Goal: Task Accomplishment & Management: Use online tool/utility

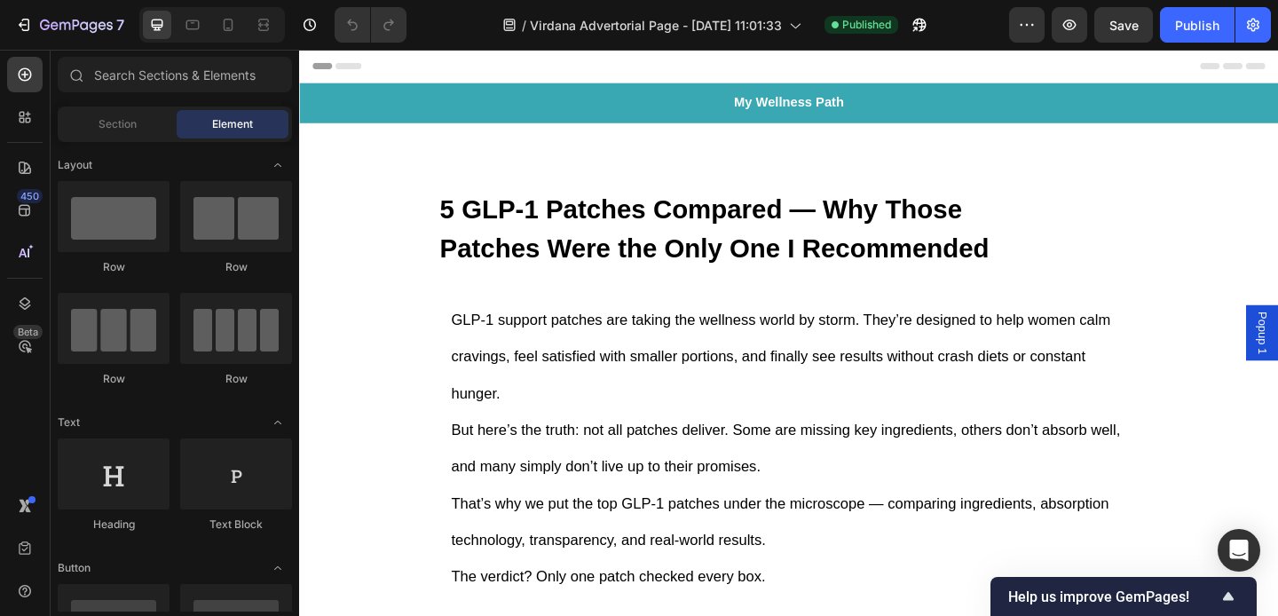
click at [514, 75] on div "Header" at bounding box center [831, 67] width 1036 height 35
click at [323, 69] on icon at bounding box center [319, 67] width 12 height 12
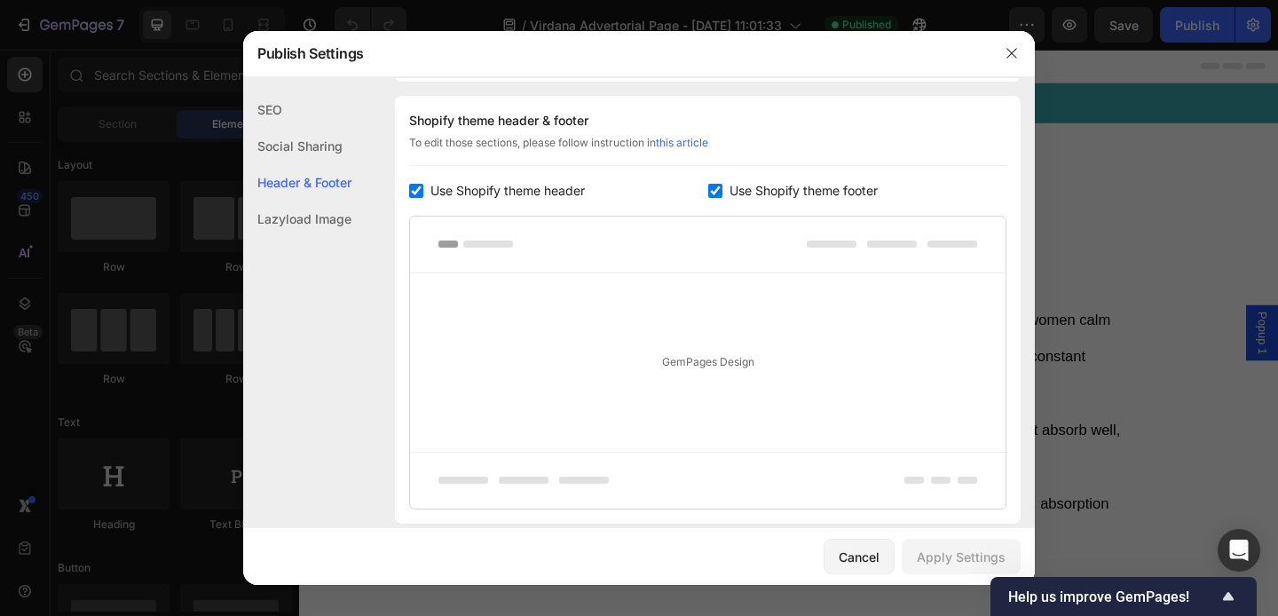
scroll to position [831, 0]
click at [1009, 47] on icon "button" at bounding box center [1011, 53] width 14 height 14
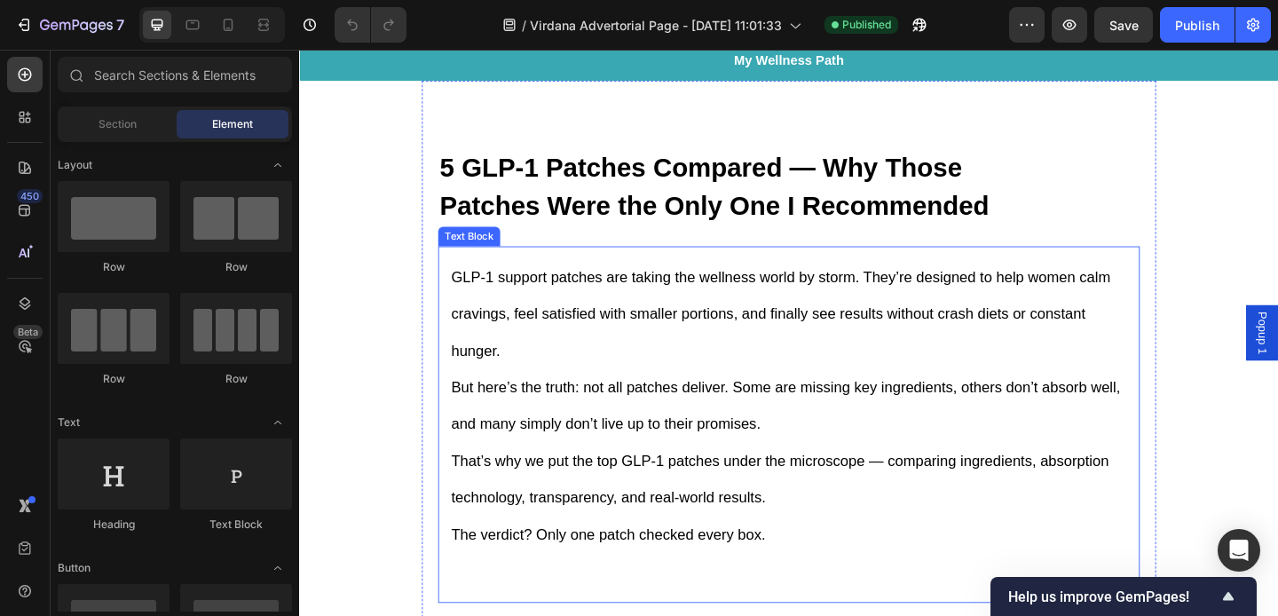
scroll to position [0, 0]
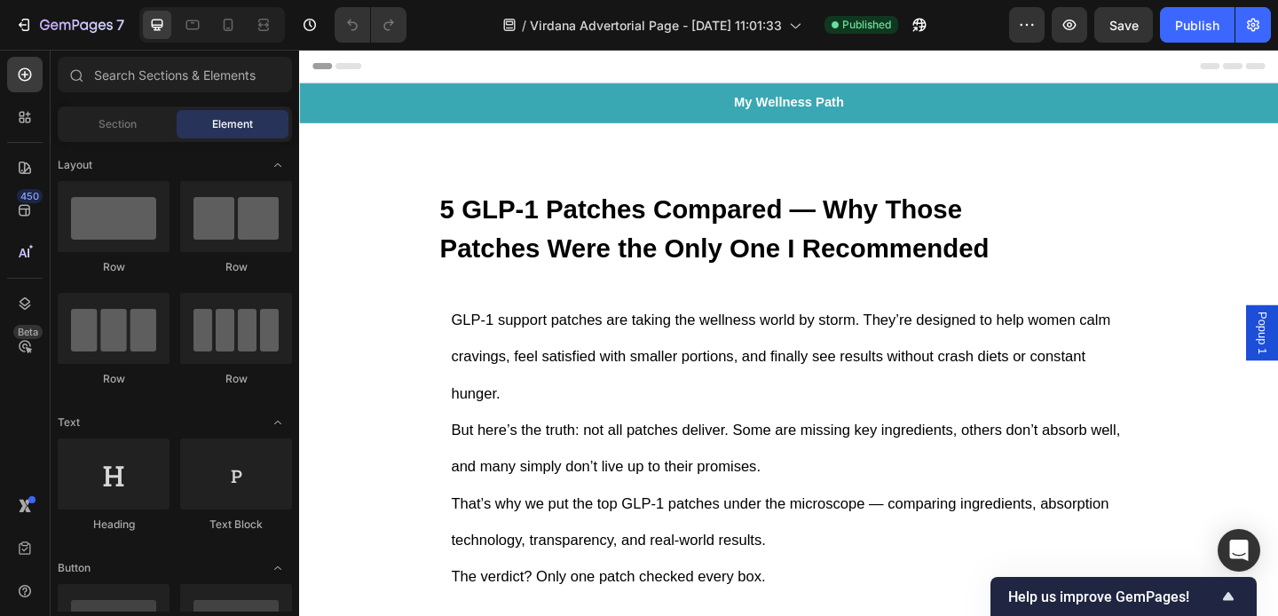
click at [322, 69] on icon at bounding box center [319, 67] width 12 height 12
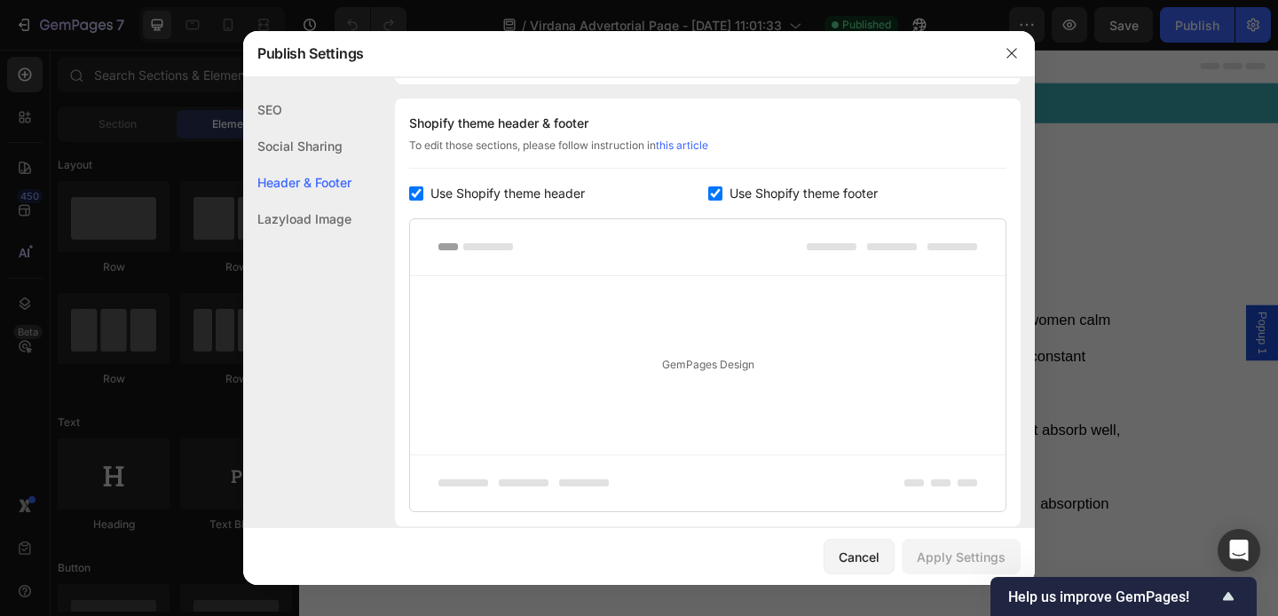
scroll to position [831, 0]
click at [713, 190] on input "checkbox" at bounding box center [715, 190] width 14 height 14
checkbox input "false"
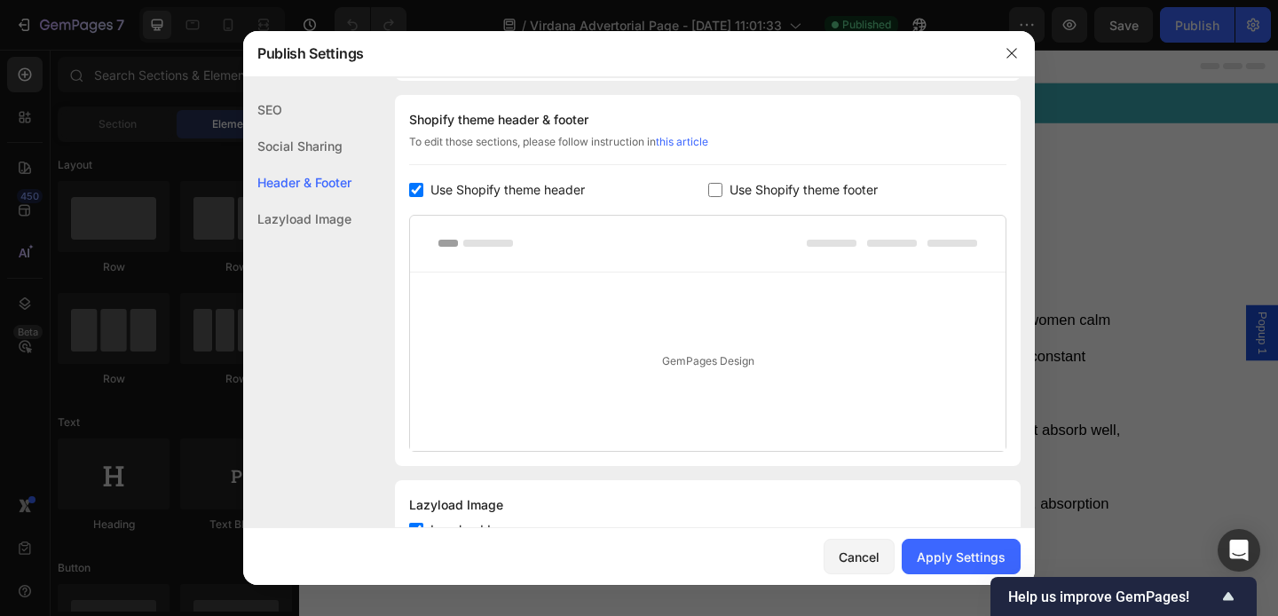
click at [413, 185] on input "checkbox" at bounding box center [416, 190] width 14 height 14
checkbox input "false"
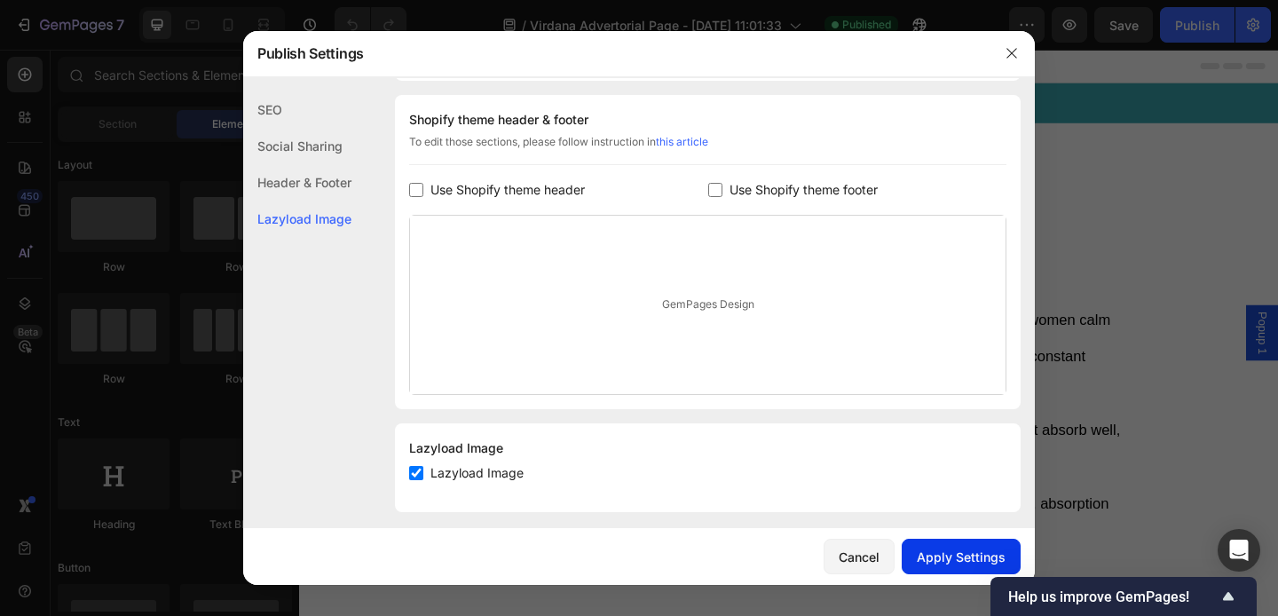
click at [962, 571] on button "Apply Settings" at bounding box center [960, 556] width 119 height 35
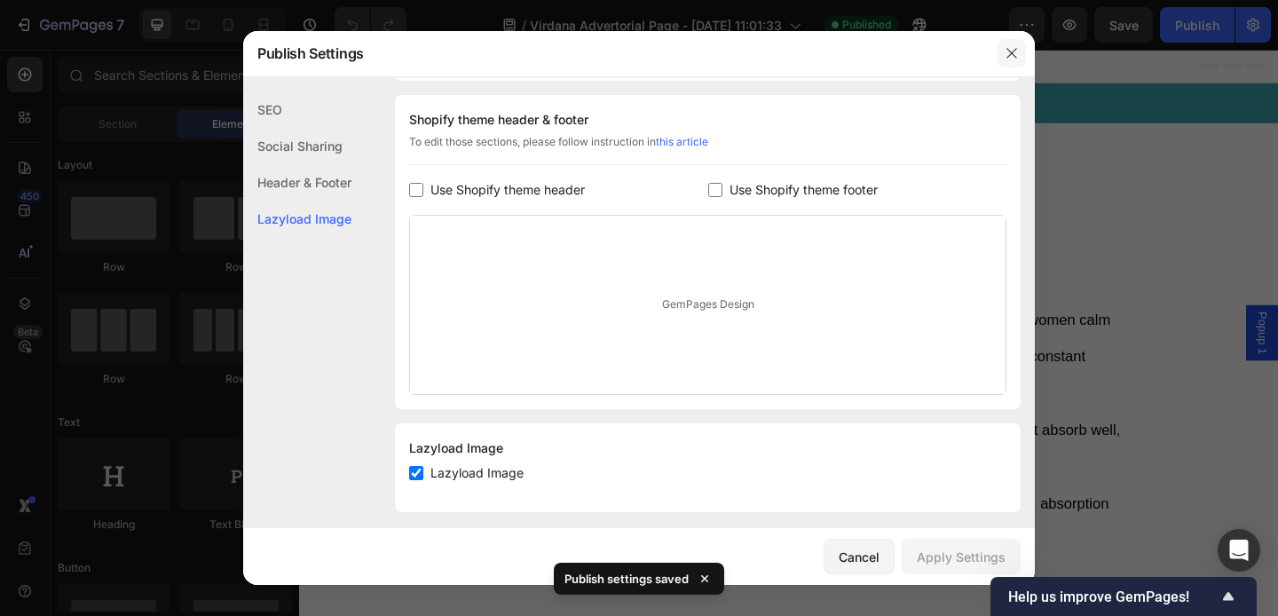
click at [1016, 48] on icon "button" at bounding box center [1011, 53] width 14 height 14
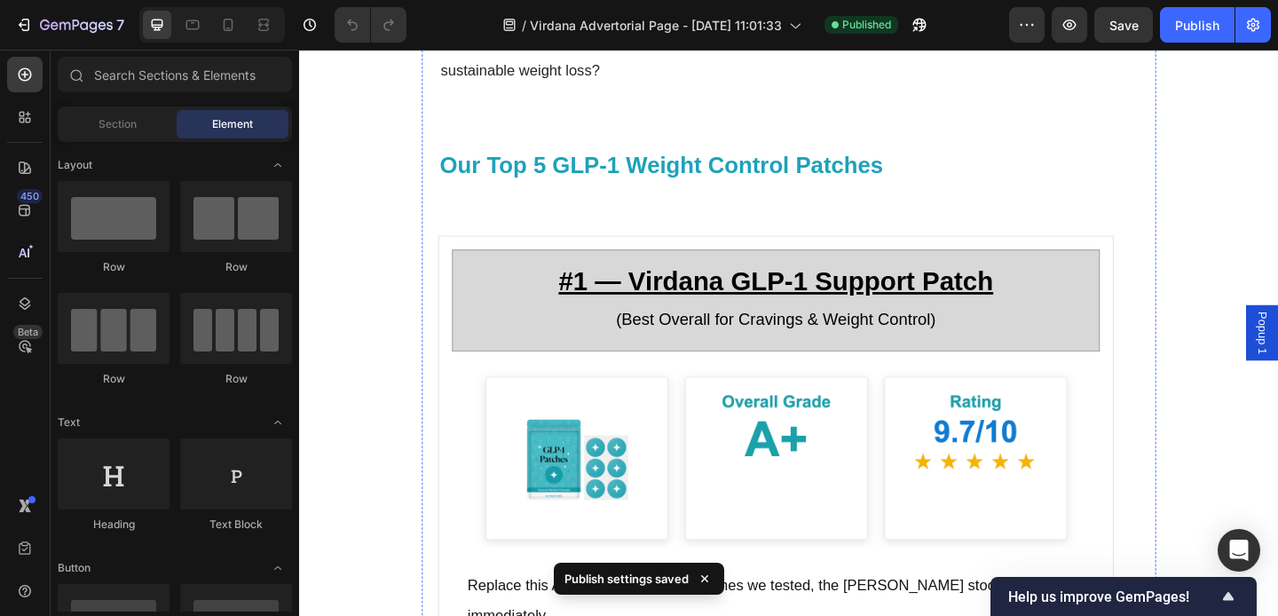
scroll to position [2344, 0]
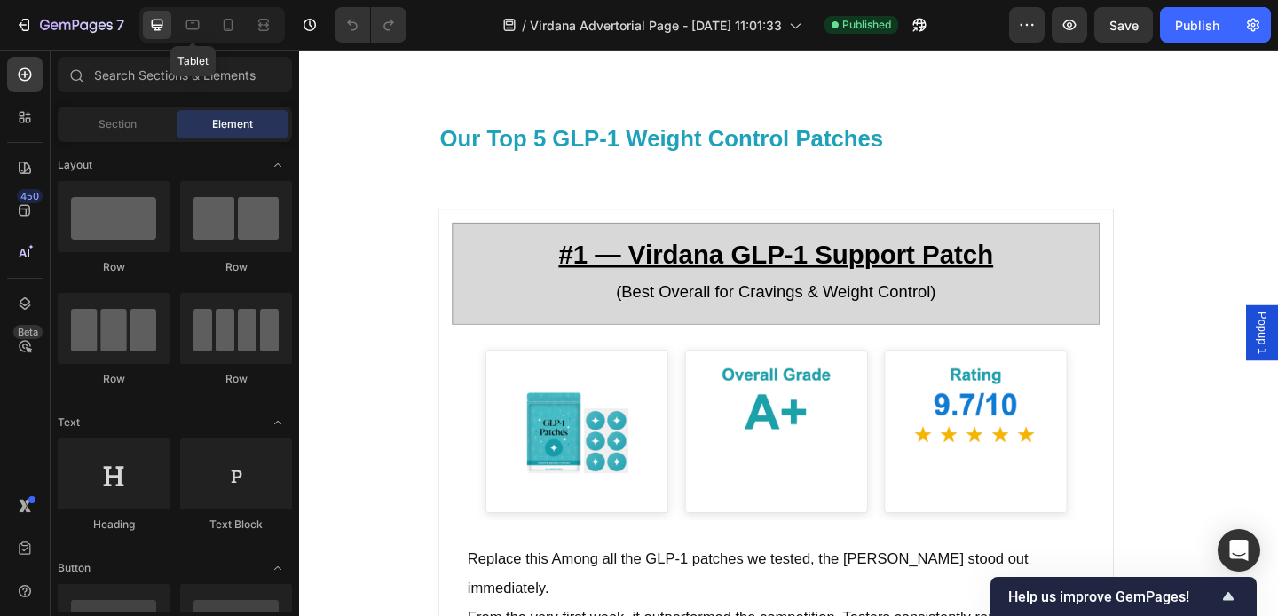
click at [212, 28] on div "Tablet" at bounding box center [212, 24] width 146 height 35
click at [225, 30] on icon at bounding box center [229, 25] width 10 height 12
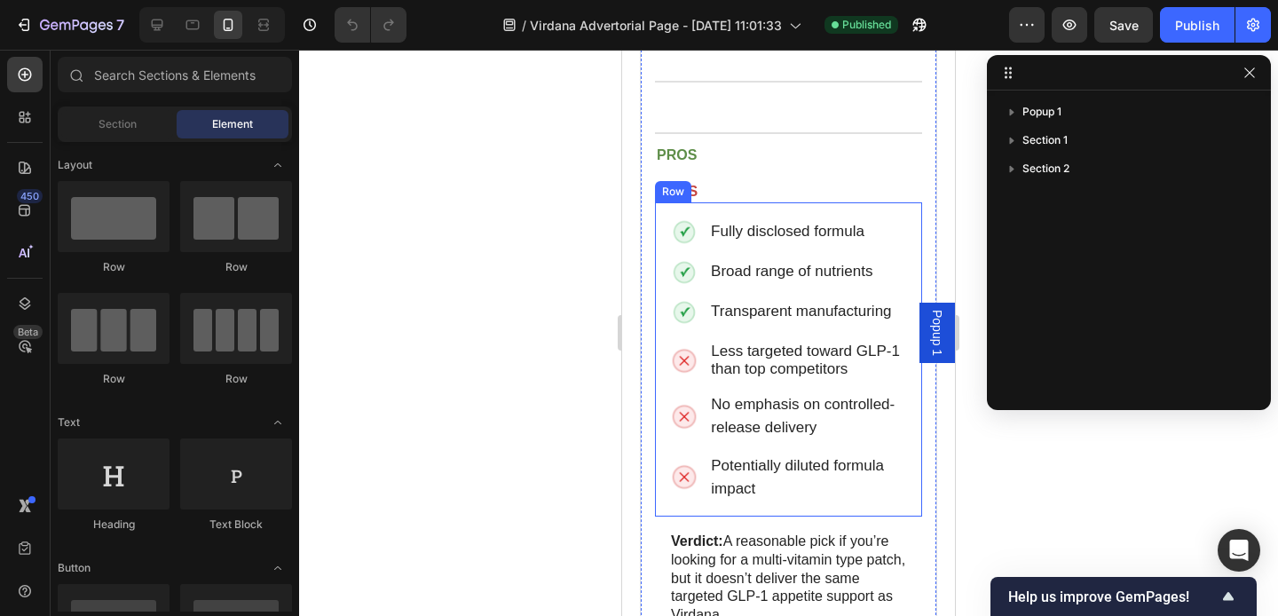
scroll to position [5875, 0]
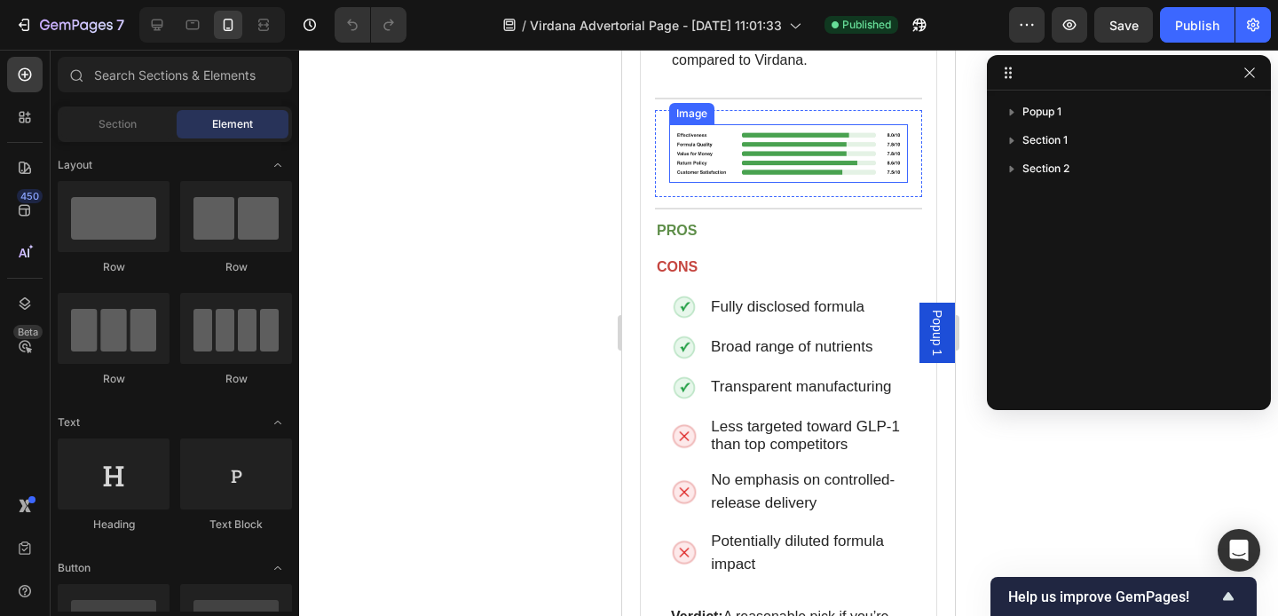
click at [746, 183] on img at bounding box center [788, 153] width 239 height 59
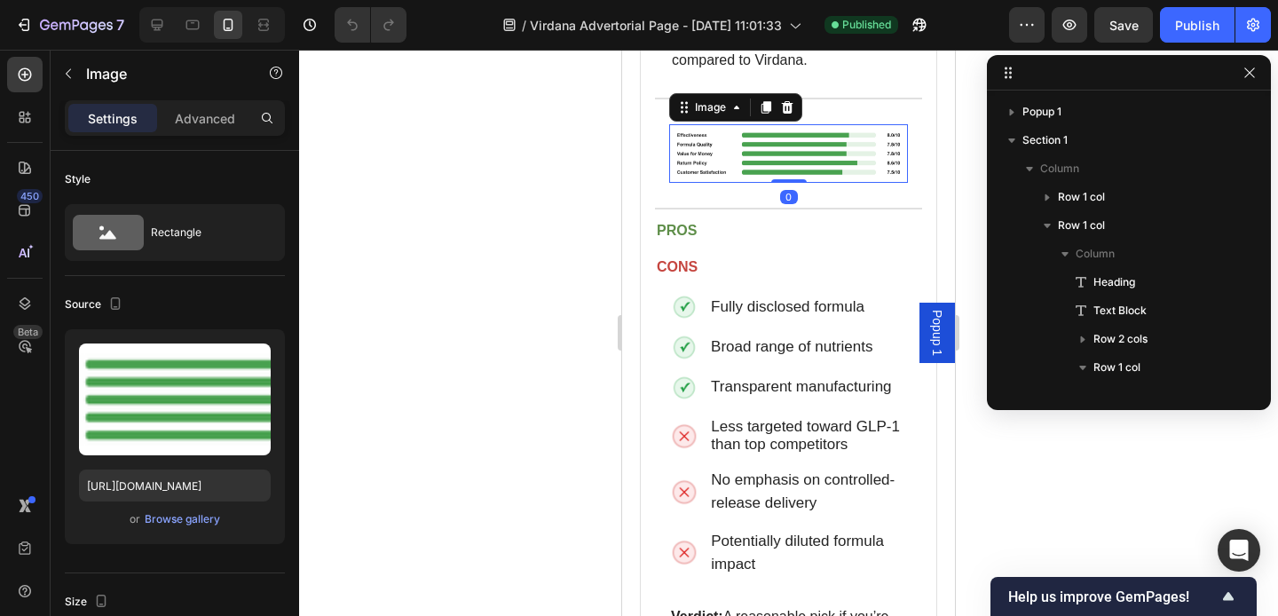
scroll to position [648, 0]
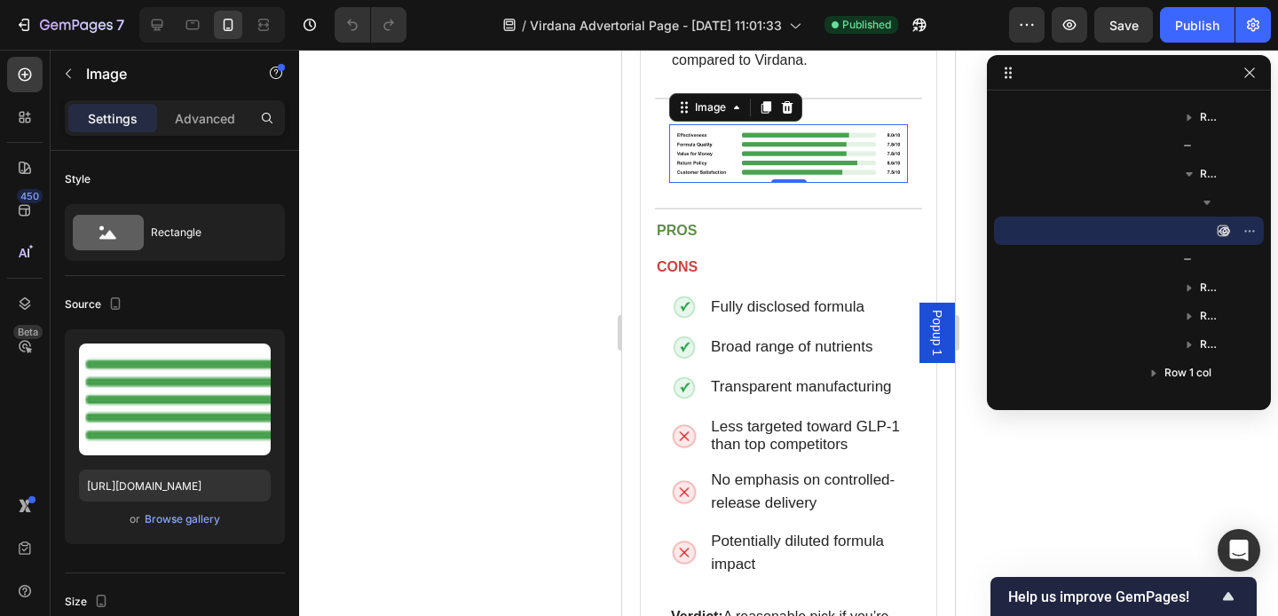
click at [559, 289] on div at bounding box center [788, 333] width 979 height 566
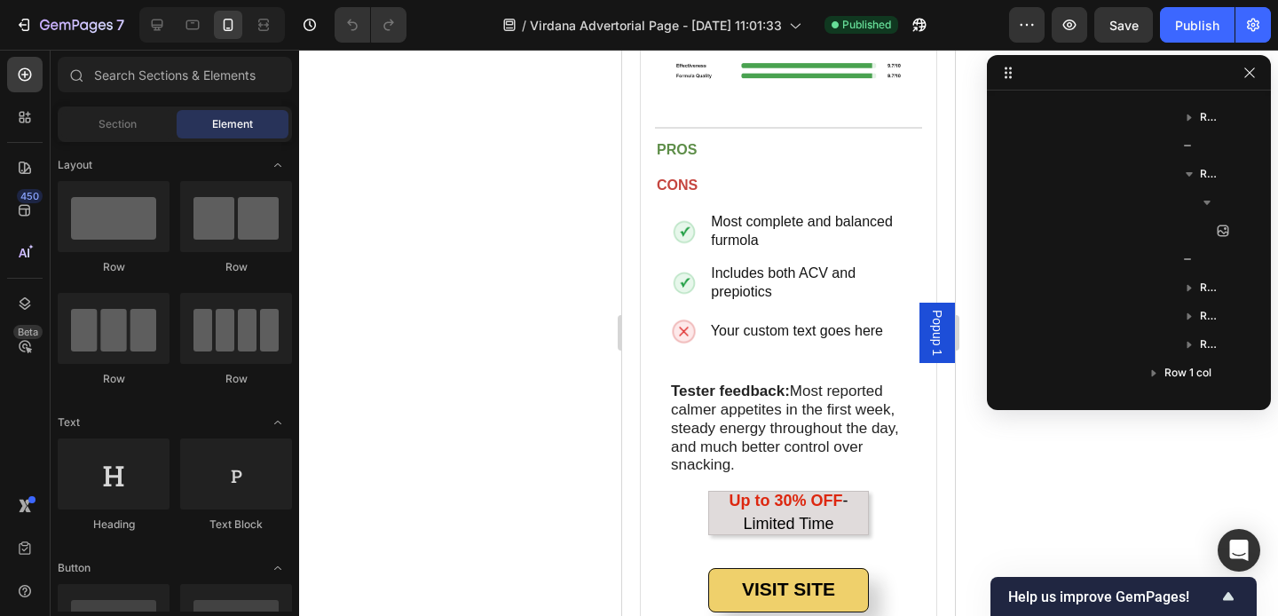
scroll to position [3510, 0]
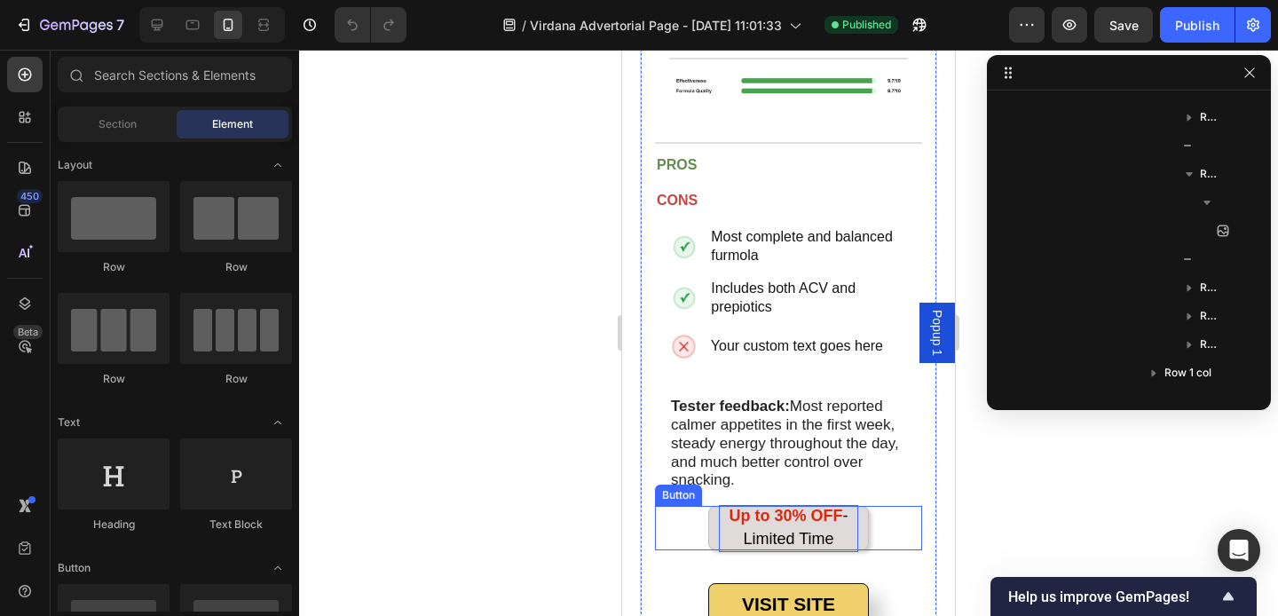
click at [776, 507] on strong "Up to 30% OFF" at bounding box center [785, 516] width 114 height 18
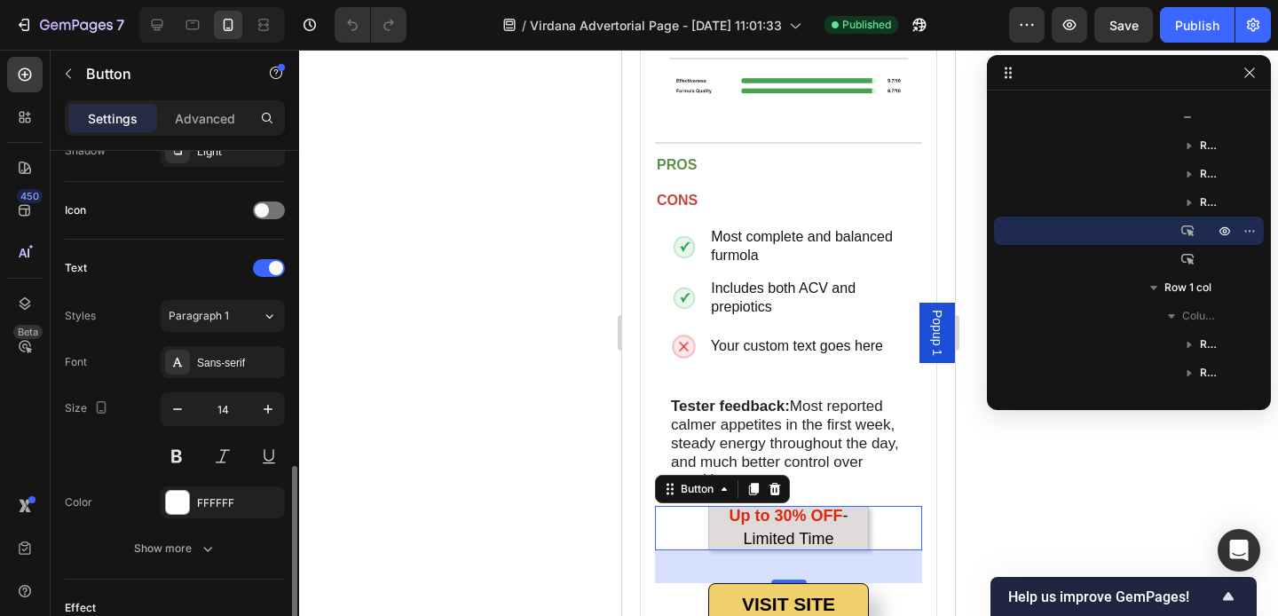
scroll to position [386, 0]
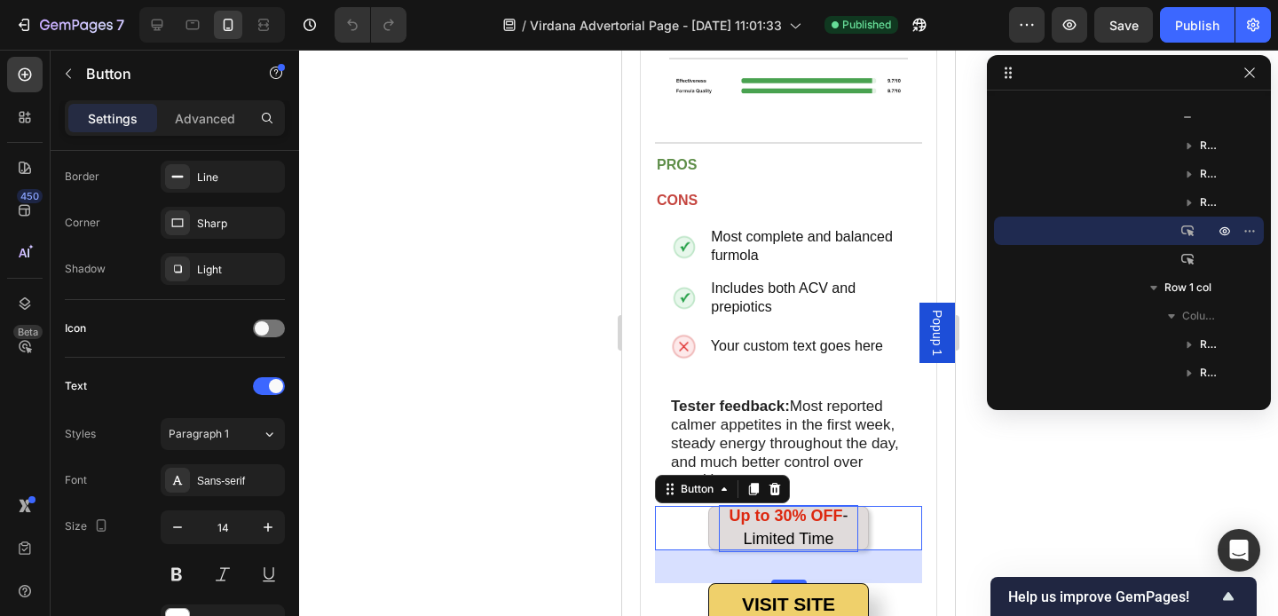
click at [792, 507] on strong "Up to 30% OFF" at bounding box center [785, 516] width 114 height 18
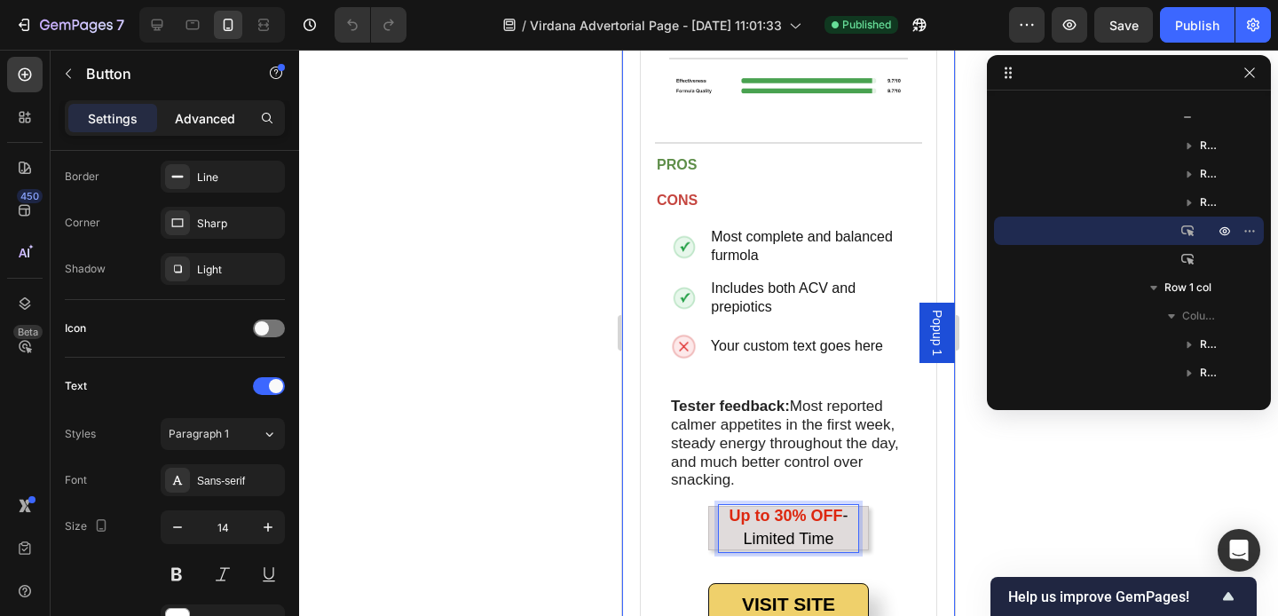
click at [205, 122] on p "Advanced" at bounding box center [205, 118] width 60 height 19
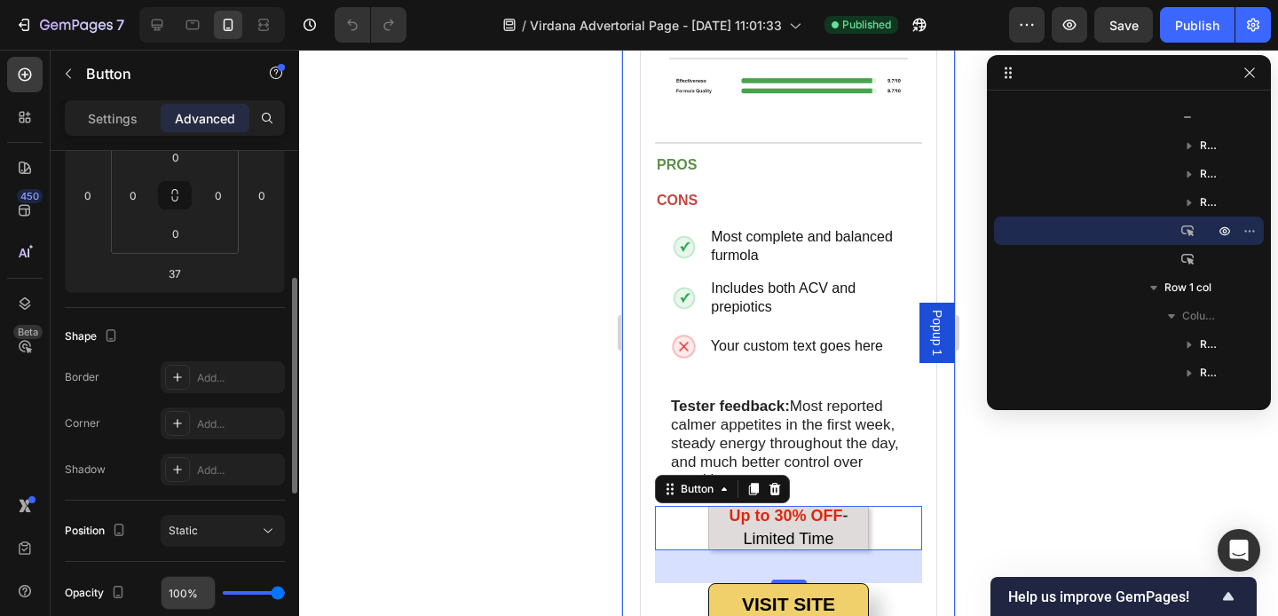
scroll to position [301, 0]
click at [185, 271] on input "37" at bounding box center [174, 271] width 35 height 27
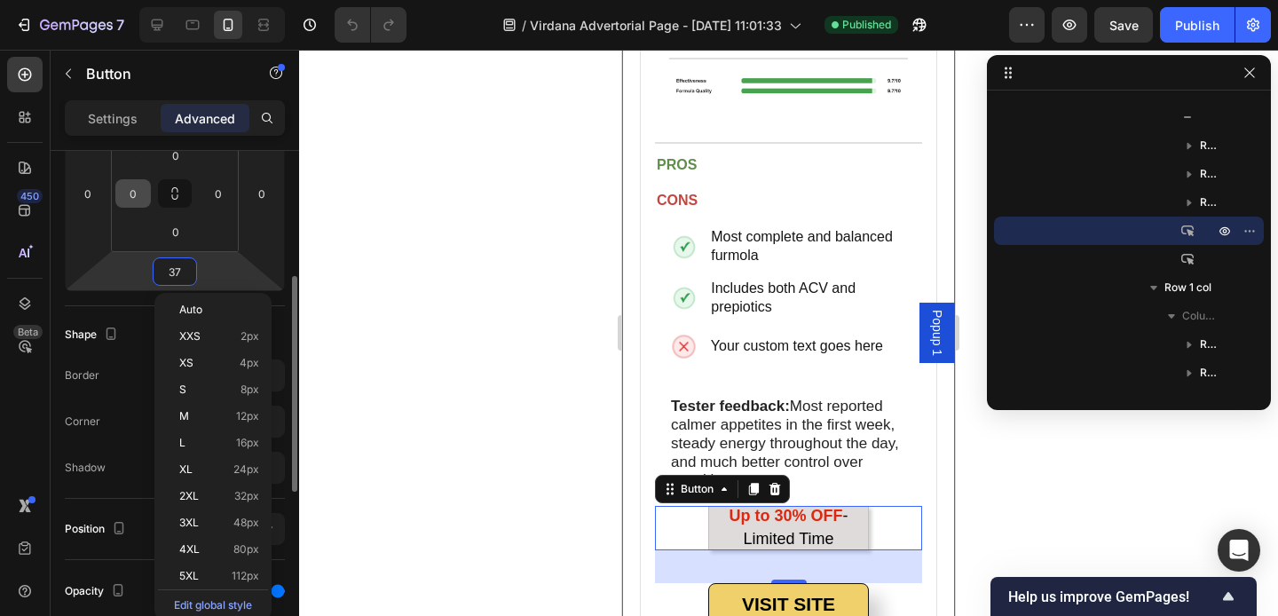
click at [132, 197] on input "0" at bounding box center [133, 193] width 27 height 27
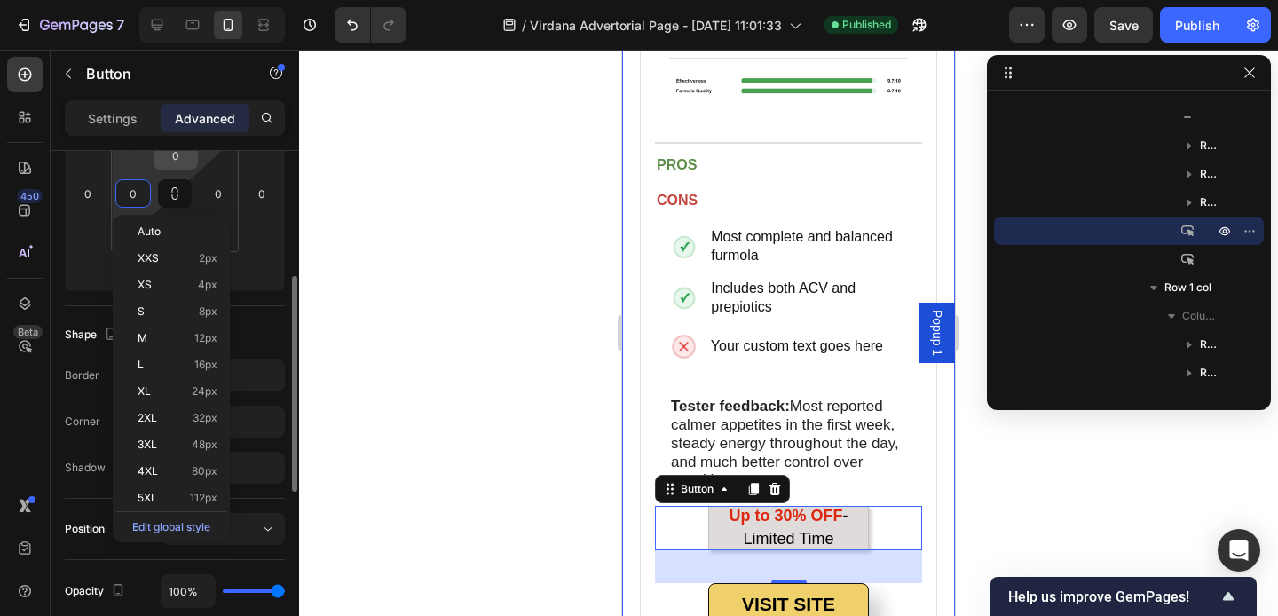
click at [167, 161] on input "0" at bounding box center [175, 155] width 35 height 27
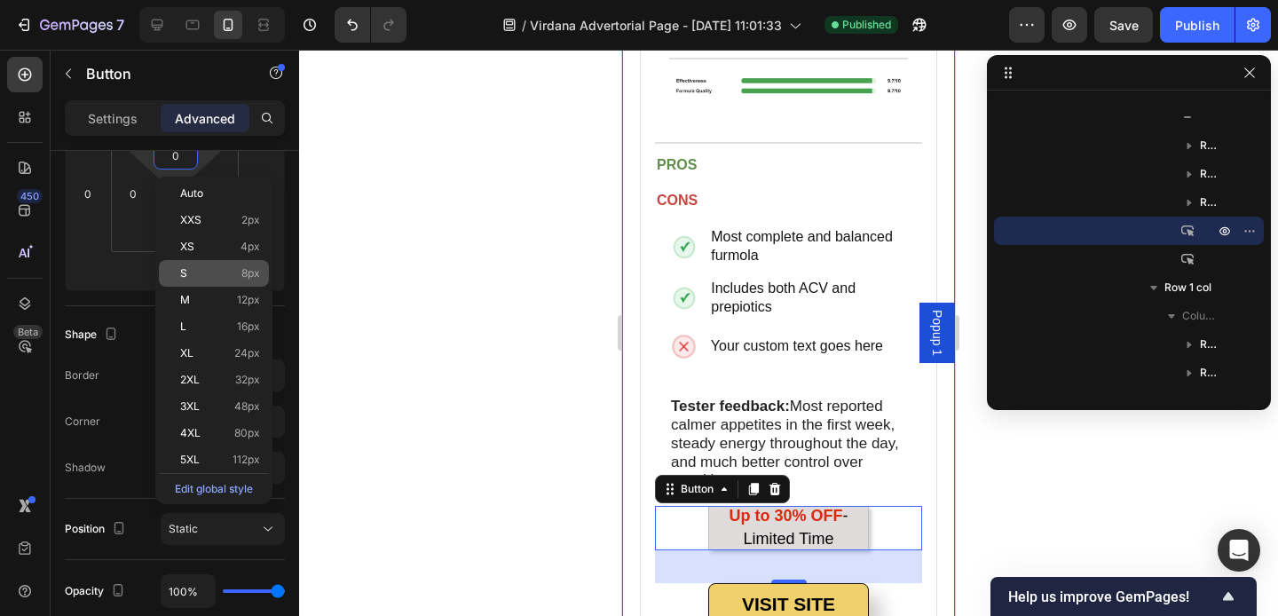
click at [197, 272] on p "S 8px" at bounding box center [220, 273] width 80 height 12
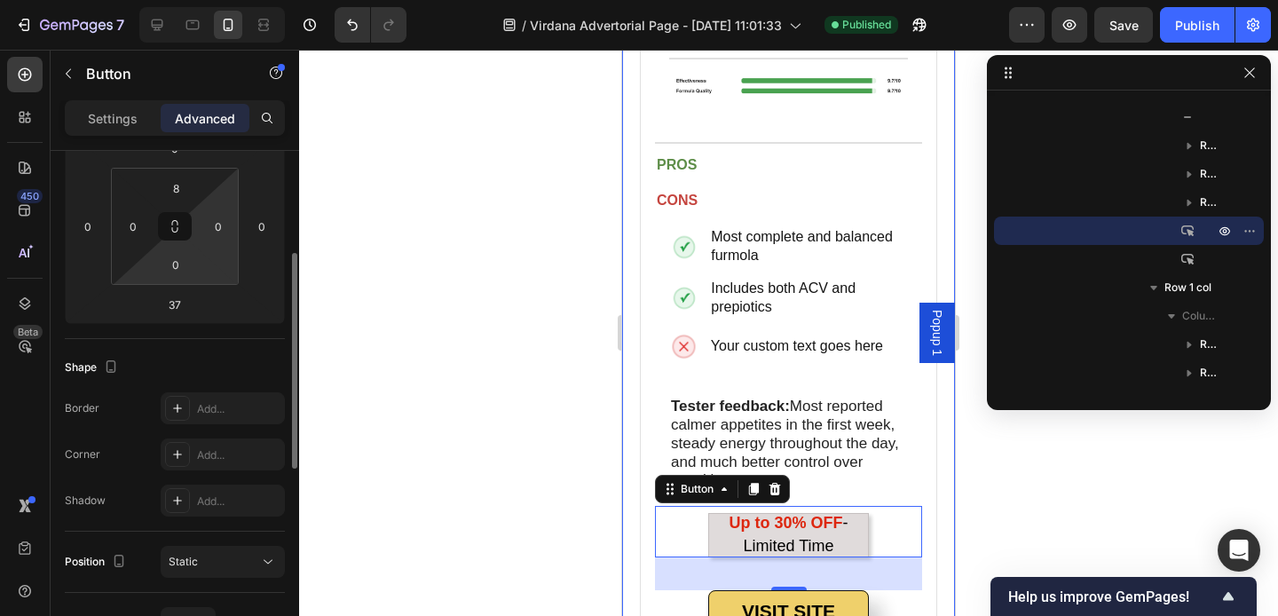
scroll to position [255, 0]
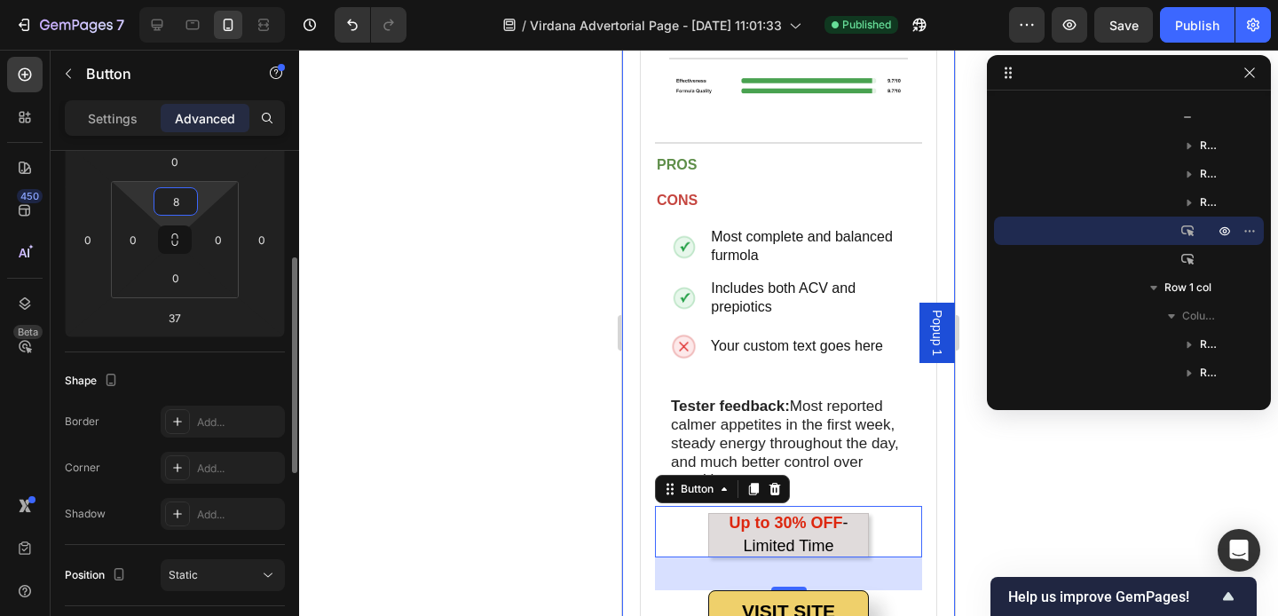
click at [178, 207] on input "8" at bounding box center [175, 201] width 35 height 27
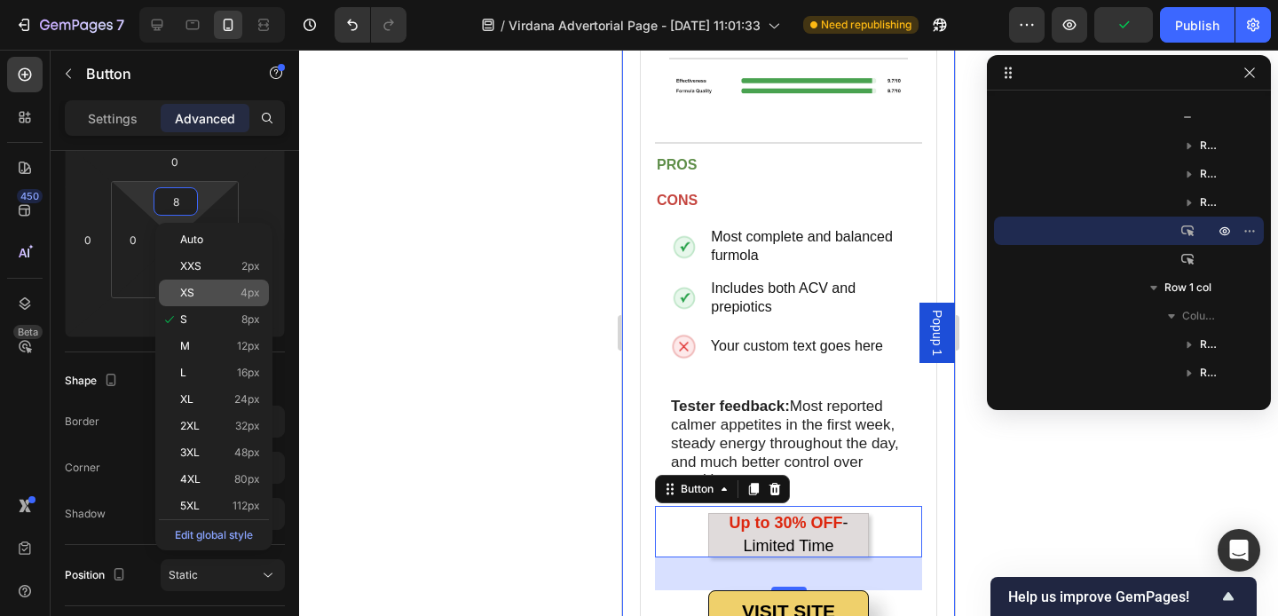
click at [194, 288] on p "XS 4px" at bounding box center [220, 293] width 80 height 12
type input "4"
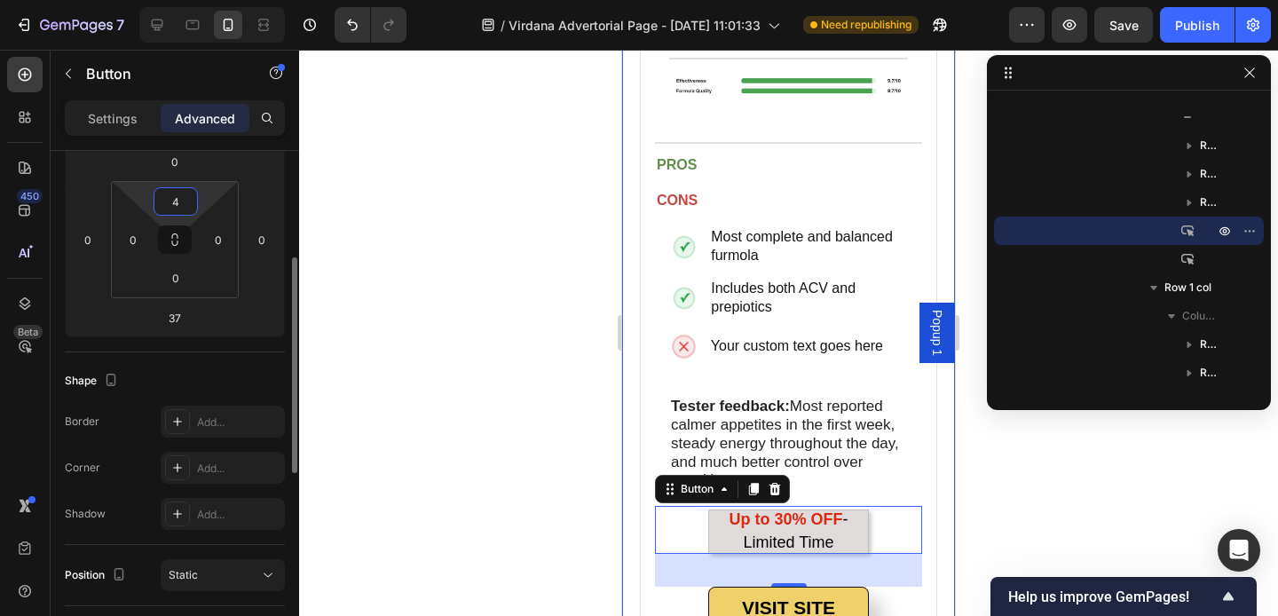
drag, startPoint x: 182, startPoint y: 200, endPoint x: 169, endPoint y: 198, distance: 12.5
click at [169, 199] on input "4" at bounding box center [175, 201] width 35 height 27
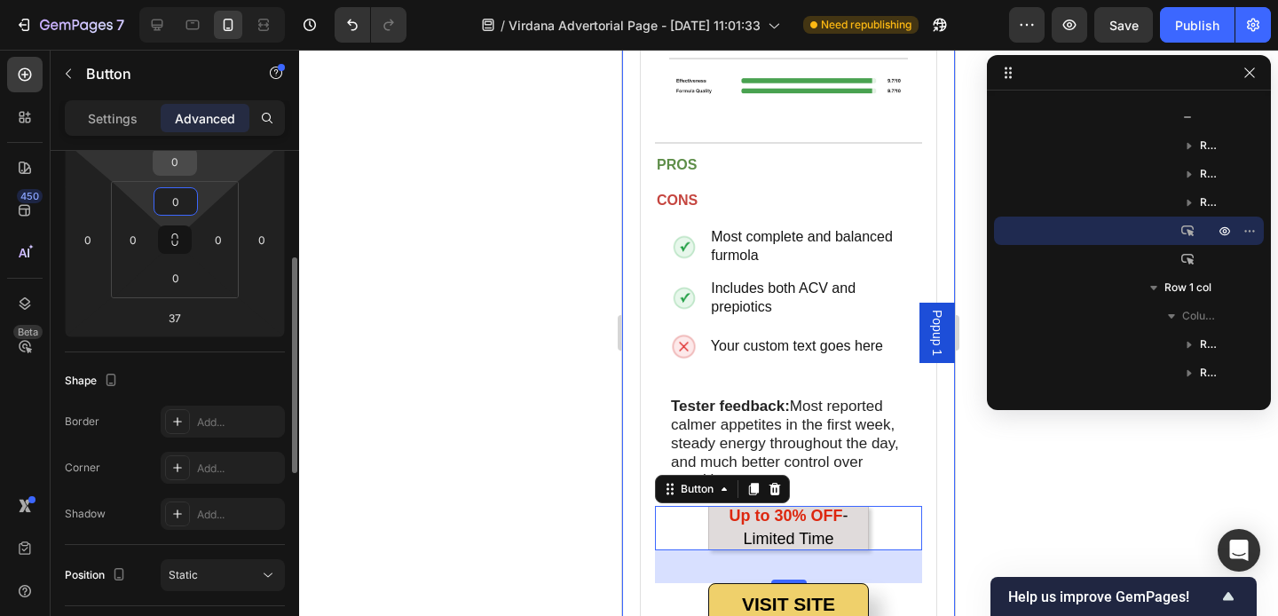
type input "0"
click at [167, 163] on input "0" at bounding box center [174, 161] width 35 height 27
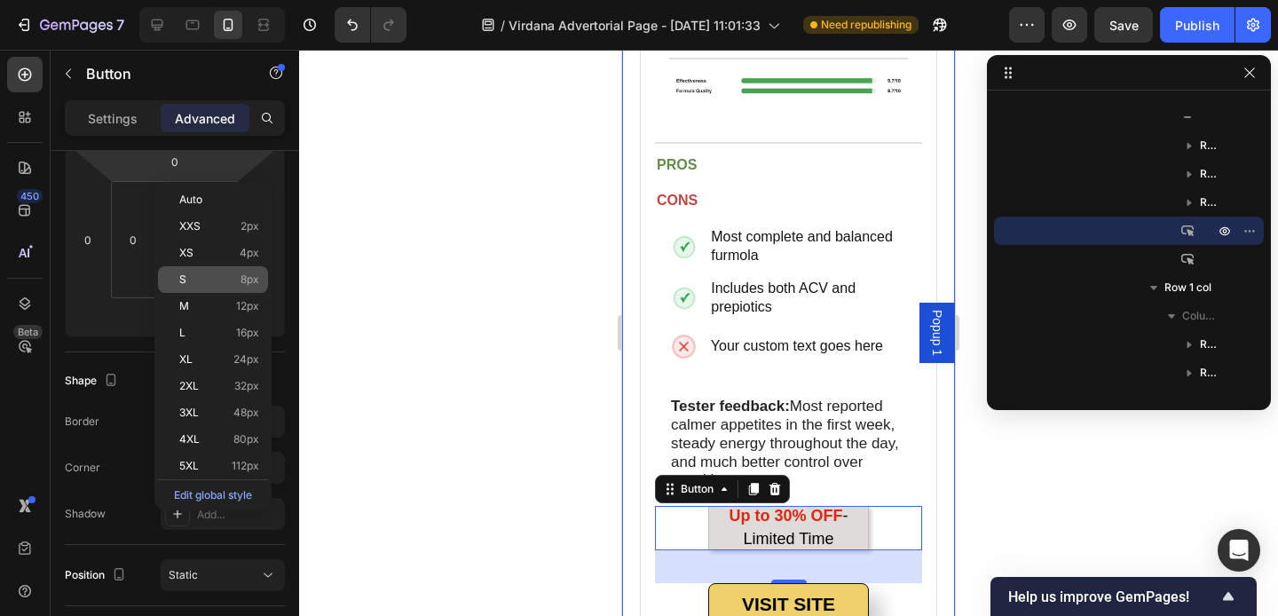
click at [193, 275] on p "S 8px" at bounding box center [219, 279] width 80 height 12
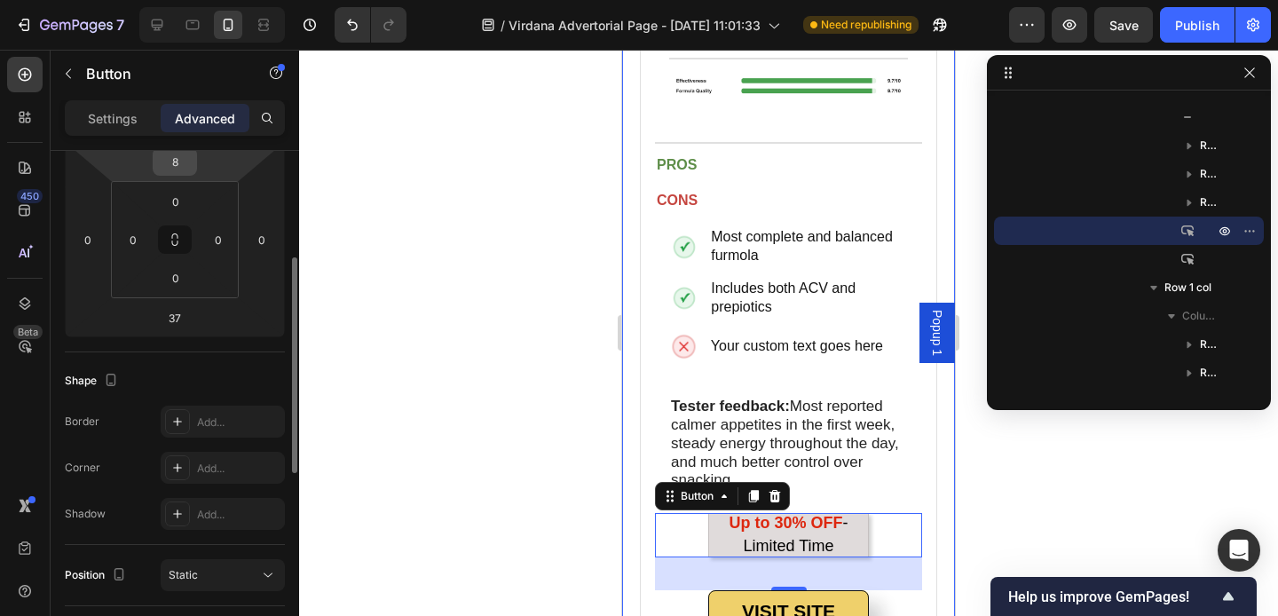
click at [168, 169] on input "8" at bounding box center [174, 161] width 35 height 27
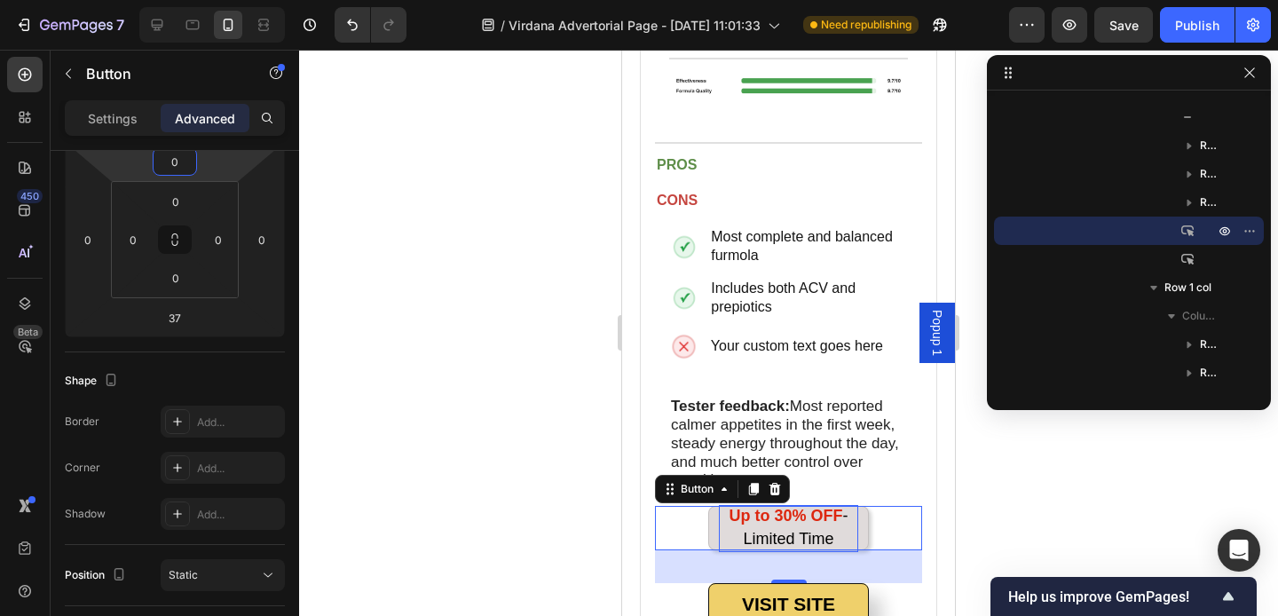
type input "0"
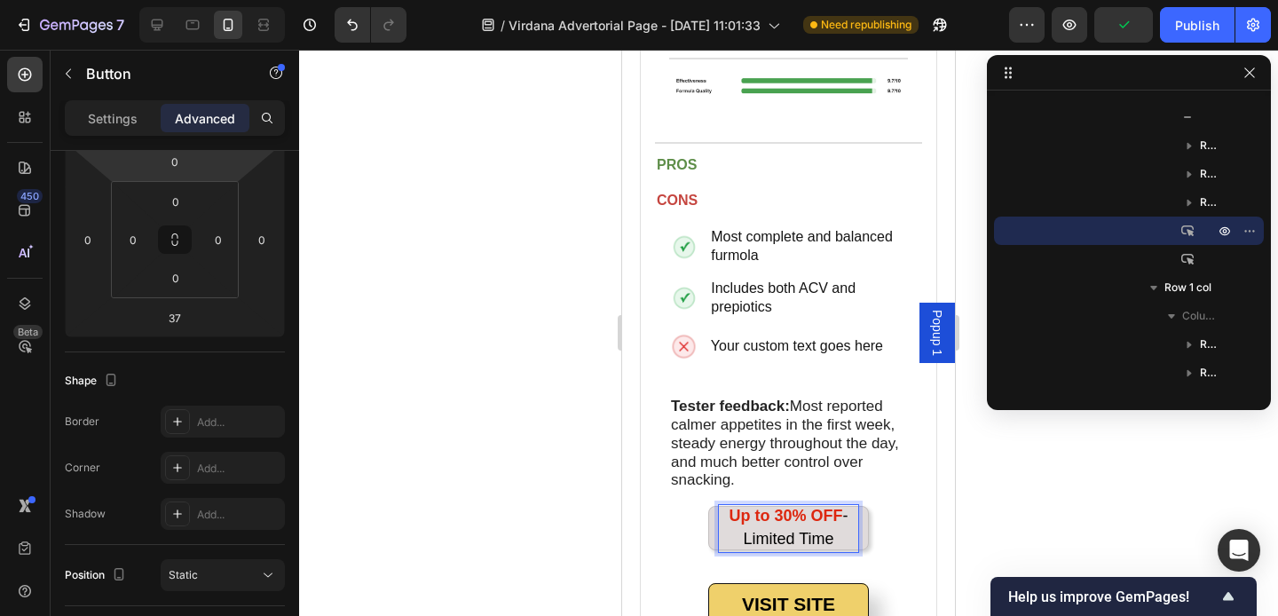
click at [827, 507] on strong "Up to 30% OFF" at bounding box center [785, 516] width 114 height 18
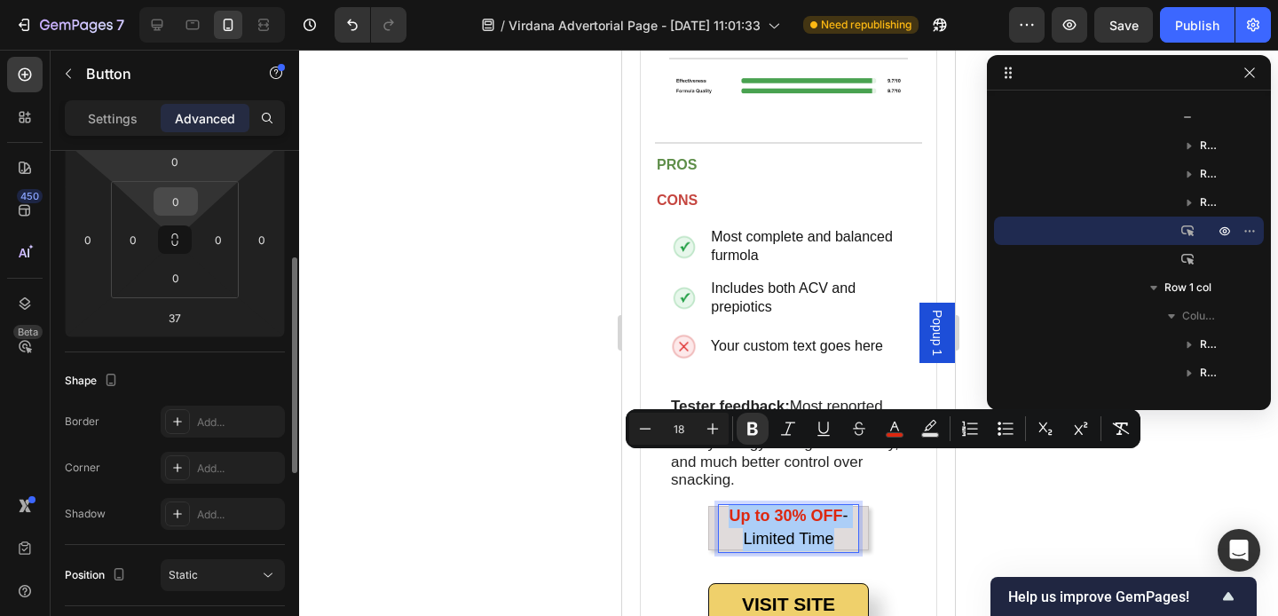
click at [177, 204] on input "0" at bounding box center [175, 201] width 35 height 27
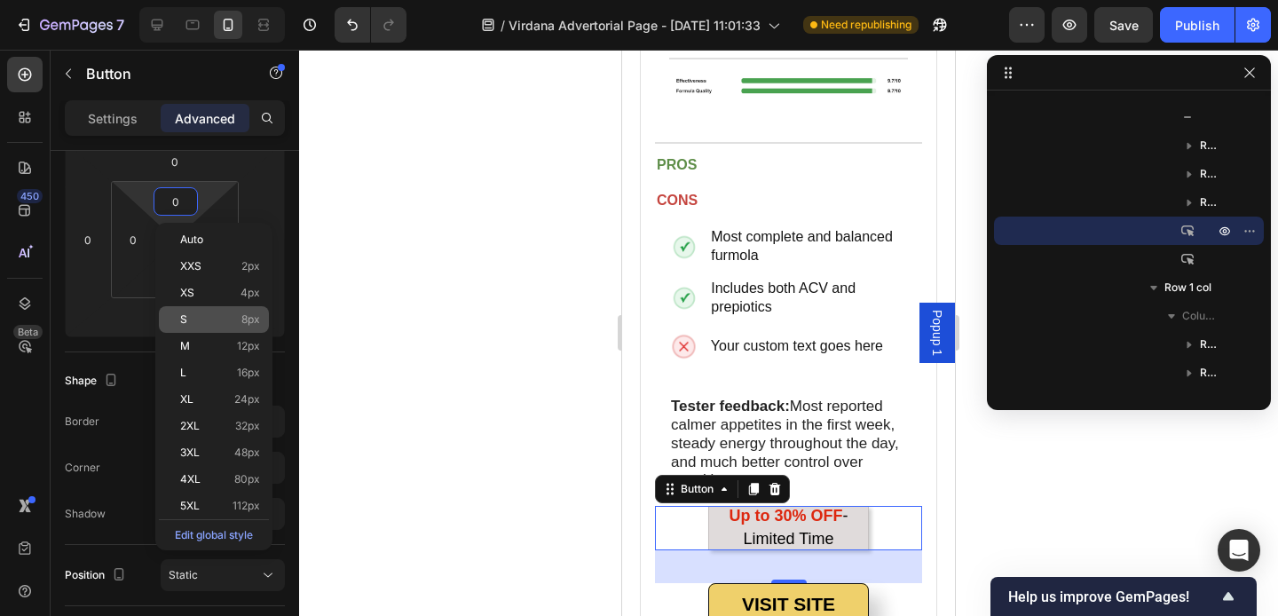
click at [192, 321] on p "S 8px" at bounding box center [220, 319] width 80 height 12
type input "8"
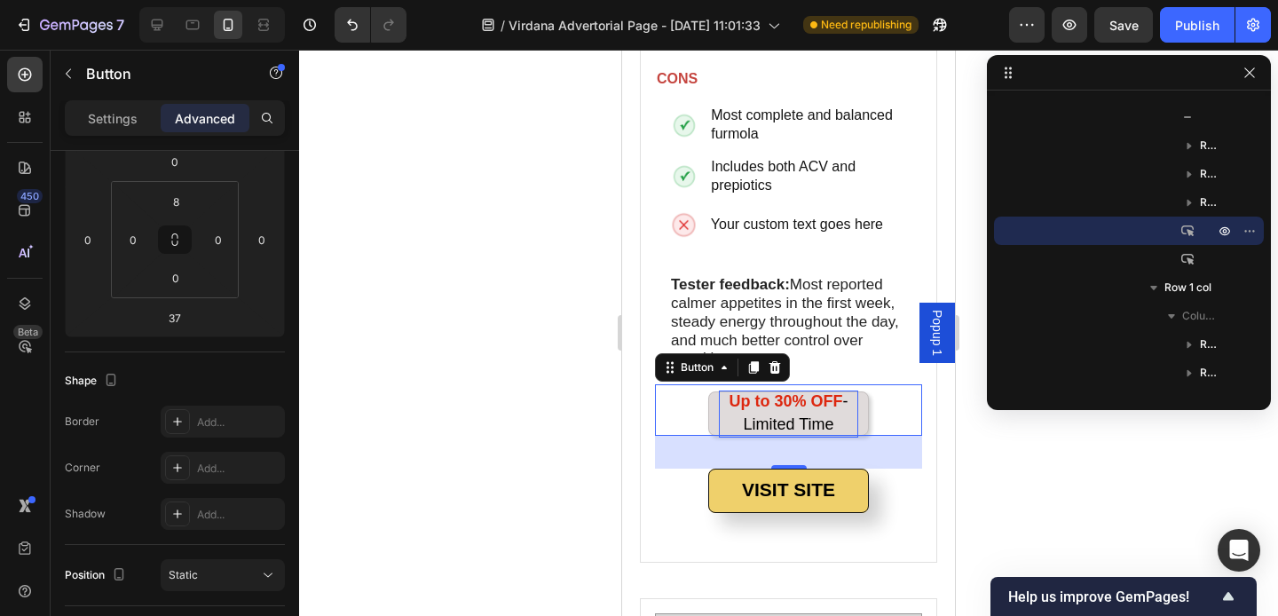
scroll to position [3634, 0]
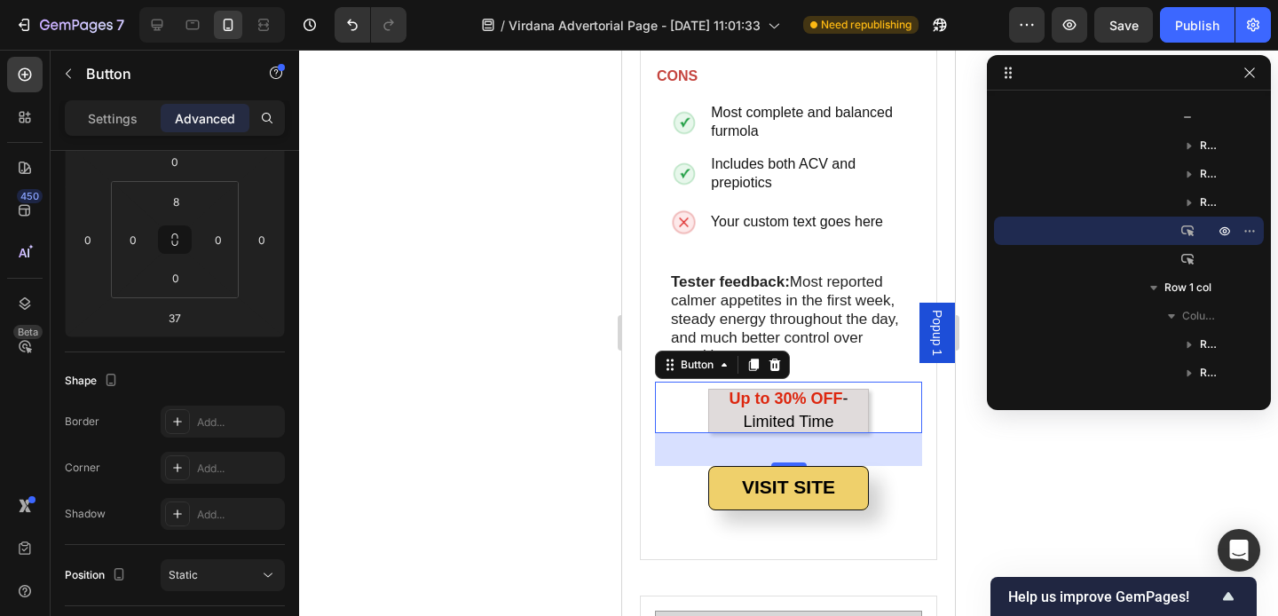
click at [514, 342] on div at bounding box center [788, 333] width 979 height 566
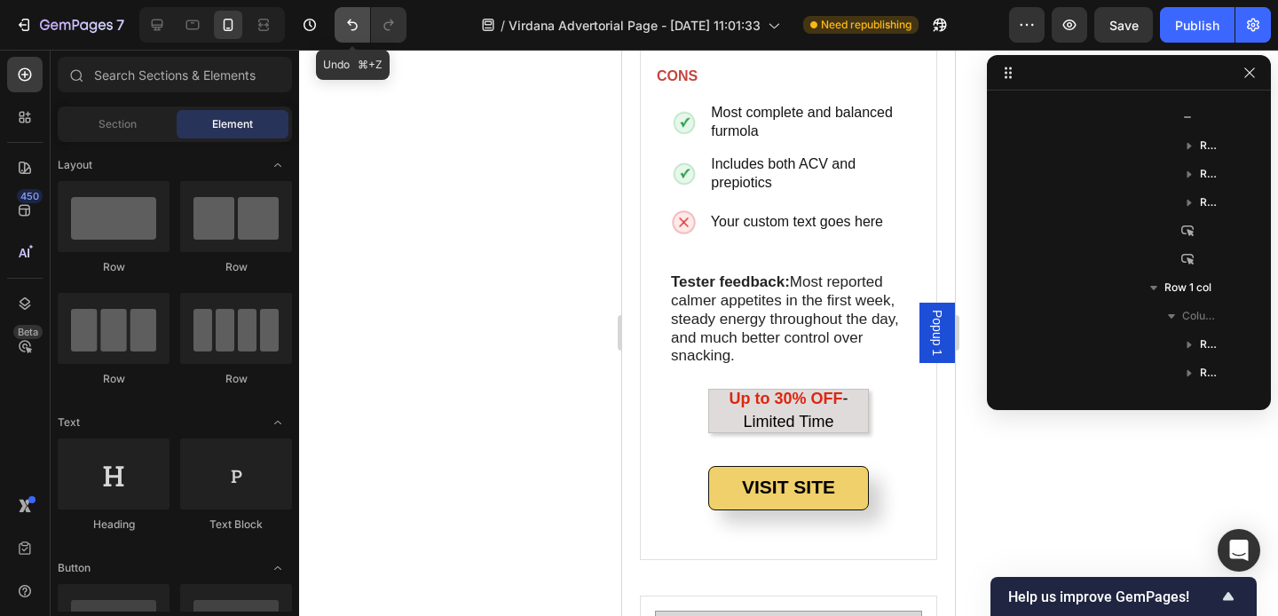
click at [349, 24] on icon "Undo/Redo" at bounding box center [352, 25] width 18 height 18
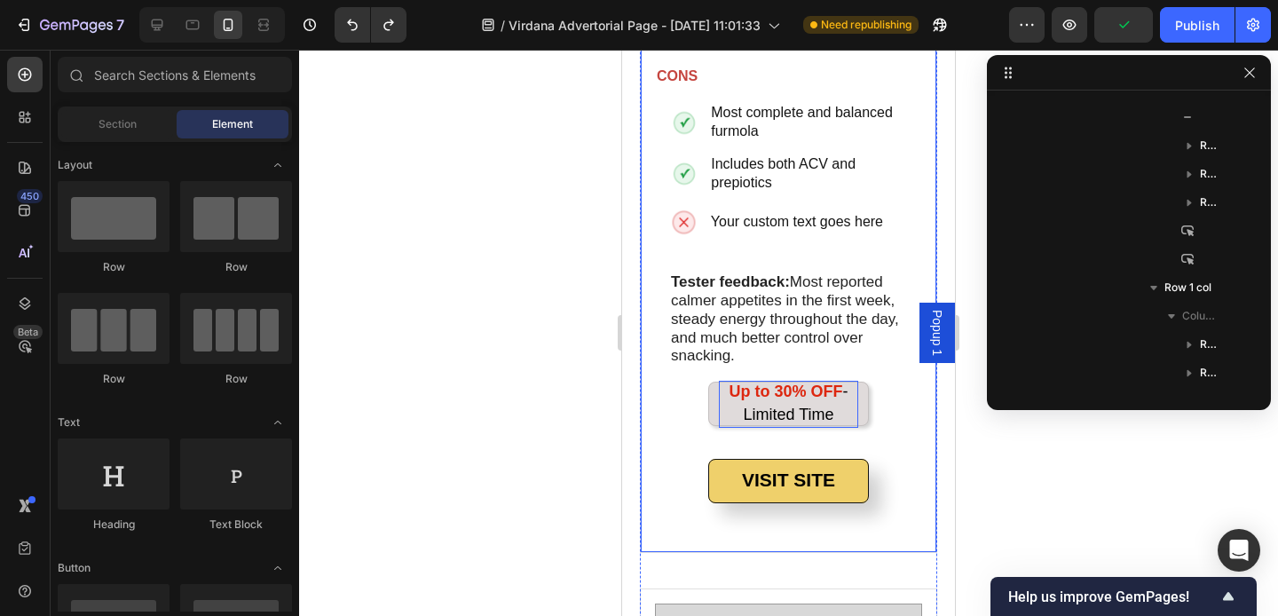
click at [802, 382] on span "- Limited Time" at bounding box center [795, 402] width 105 height 41
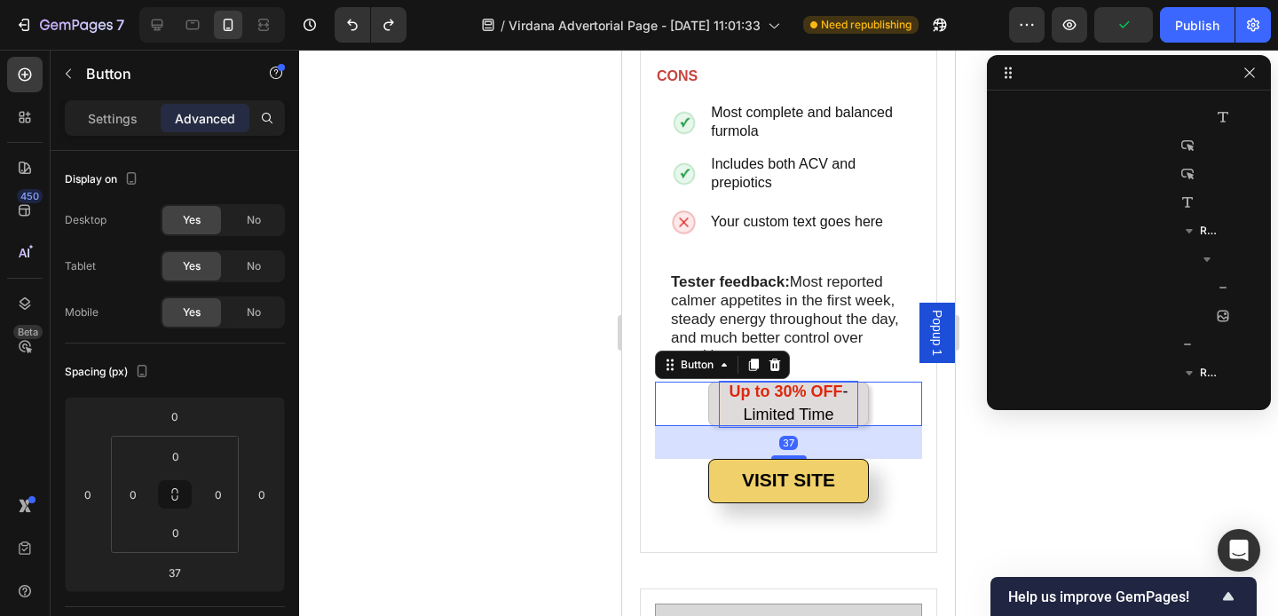
scroll to position [1414, 0]
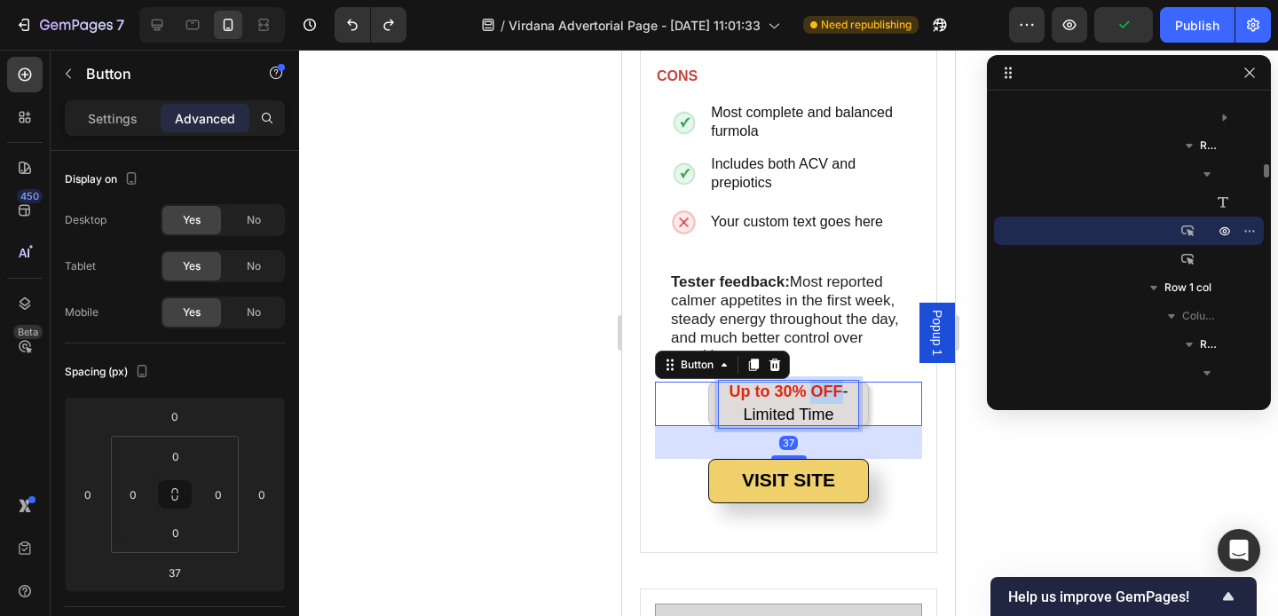
click at [811, 382] on strong "Up to 30% OFF" at bounding box center [785, 391] width 114 height 18
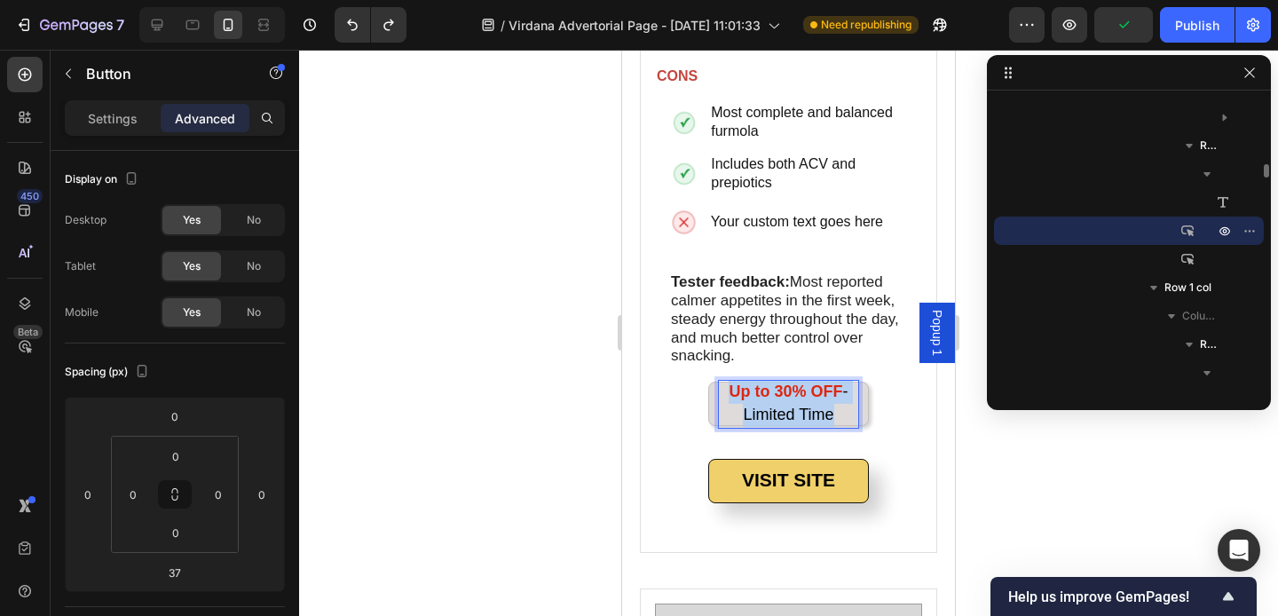
click at [811, 382] on strong "Up to 30% OFF" at bounding box center [785, 391] width 114 height 18
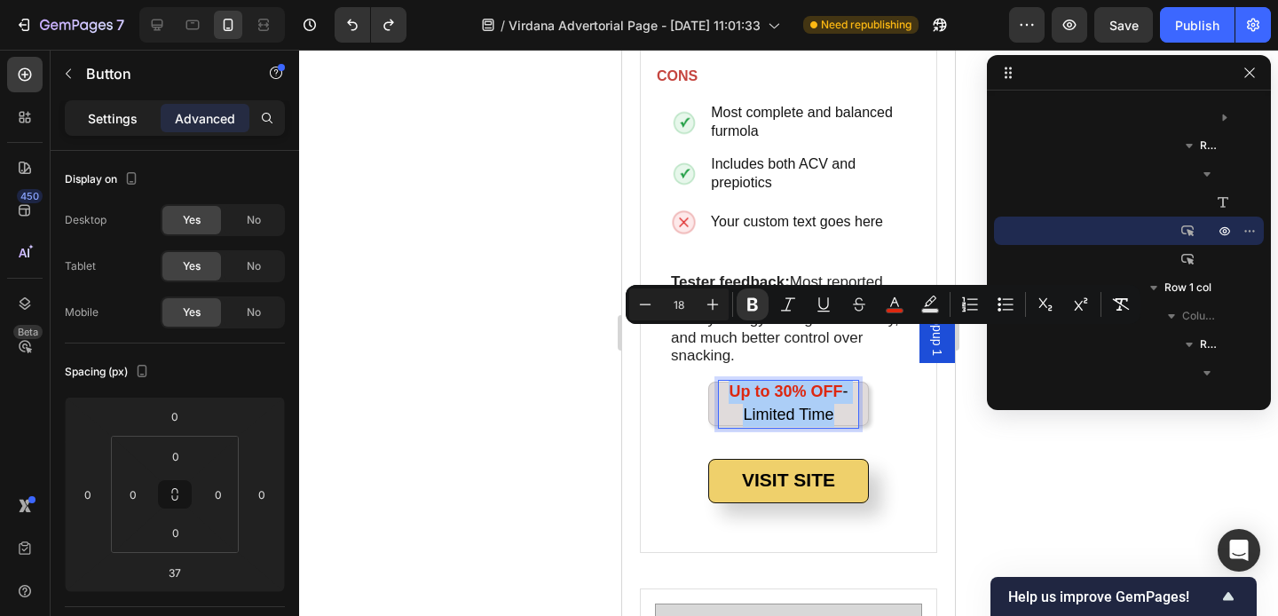
click at [109, 121] on p "Settings" at bounding box center [113, 118] width 50 height 19
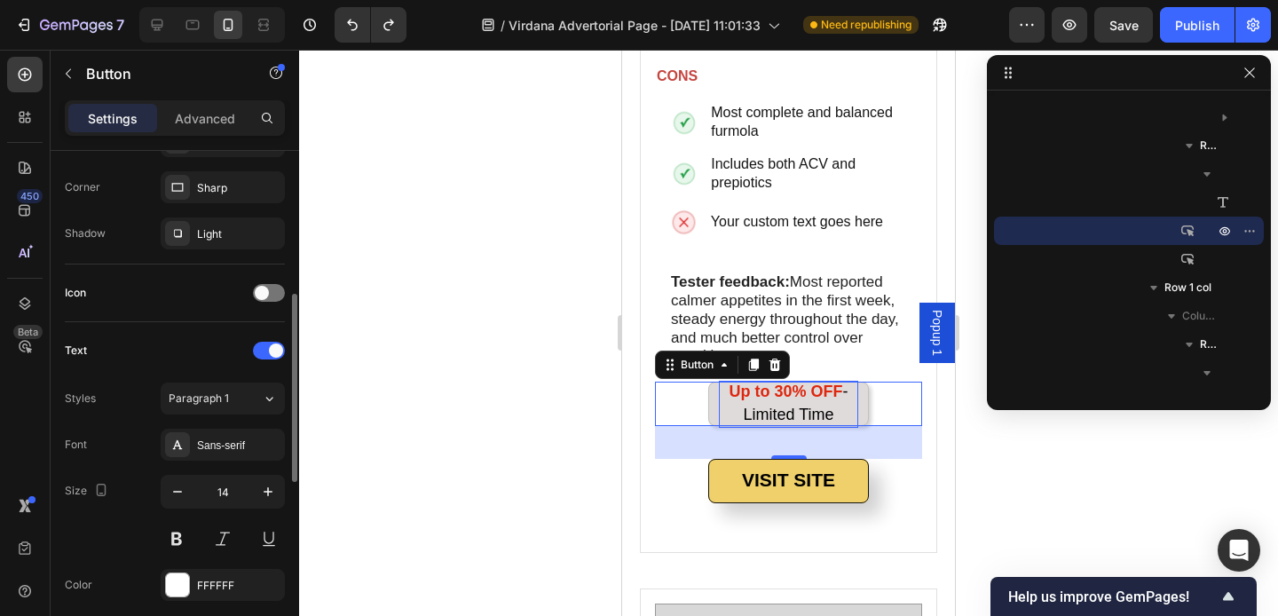
scroll to position [424, 0]
click at [177, 492] on icon "button" at bounding box center [178, 489] width 18 height 18
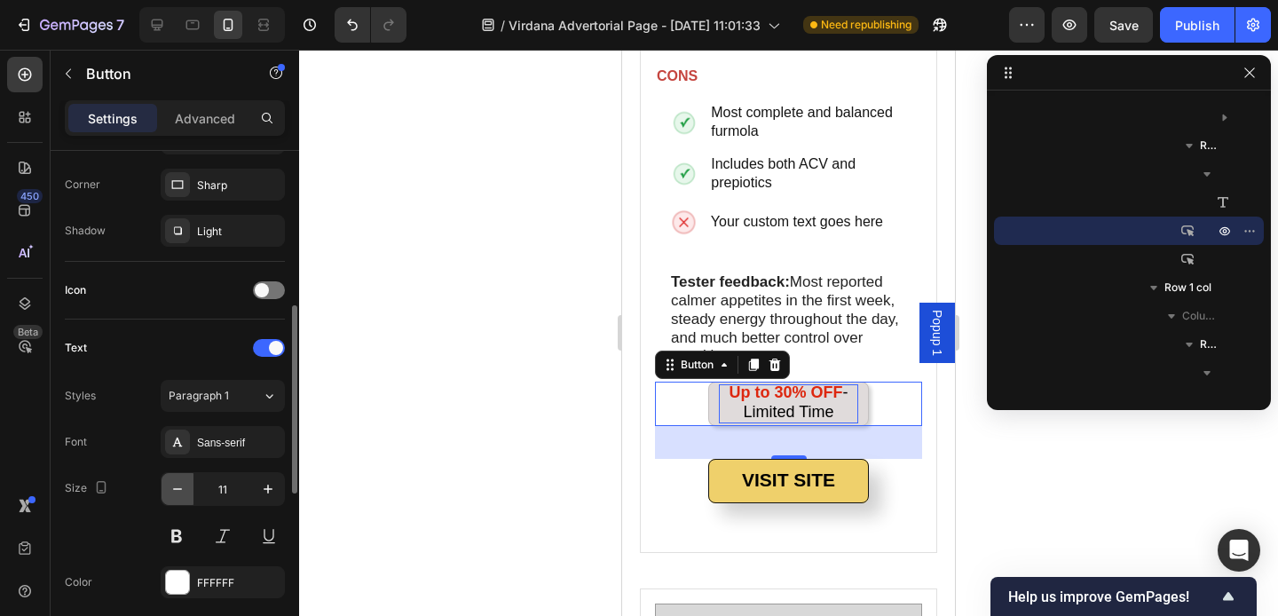
click at [177, 492] on icon "button" at bounding box center [178, 489] width 18 height 18
click at [265, 497] on icon "button" at bounding box center [268, 489] width 18 height 18
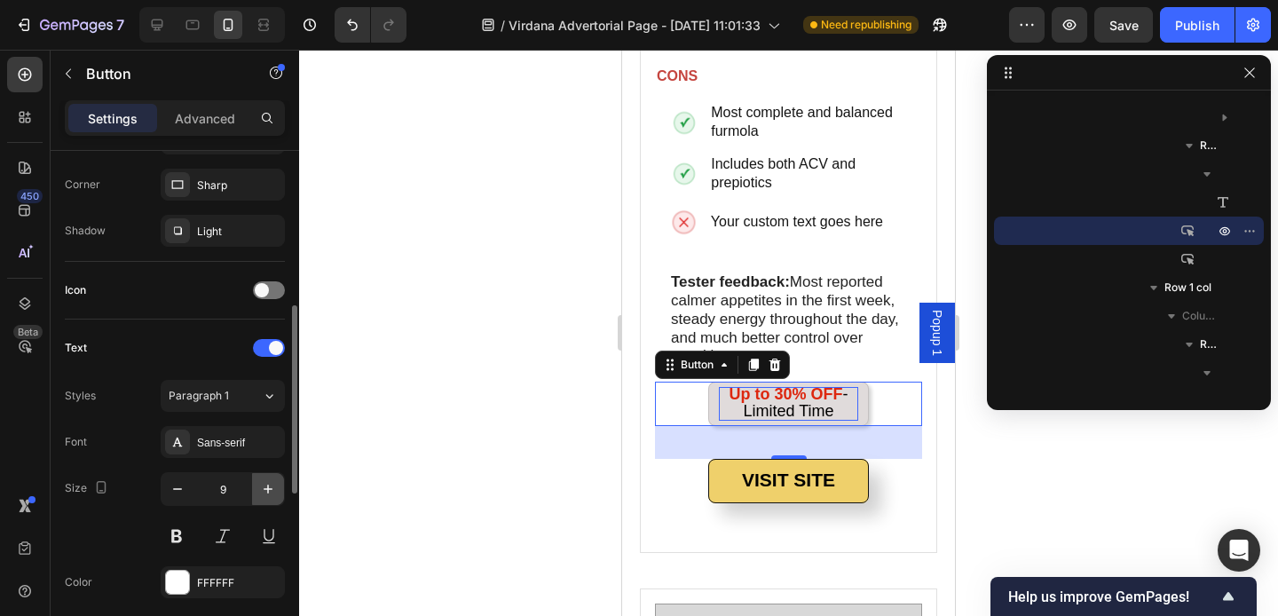
type input "10"
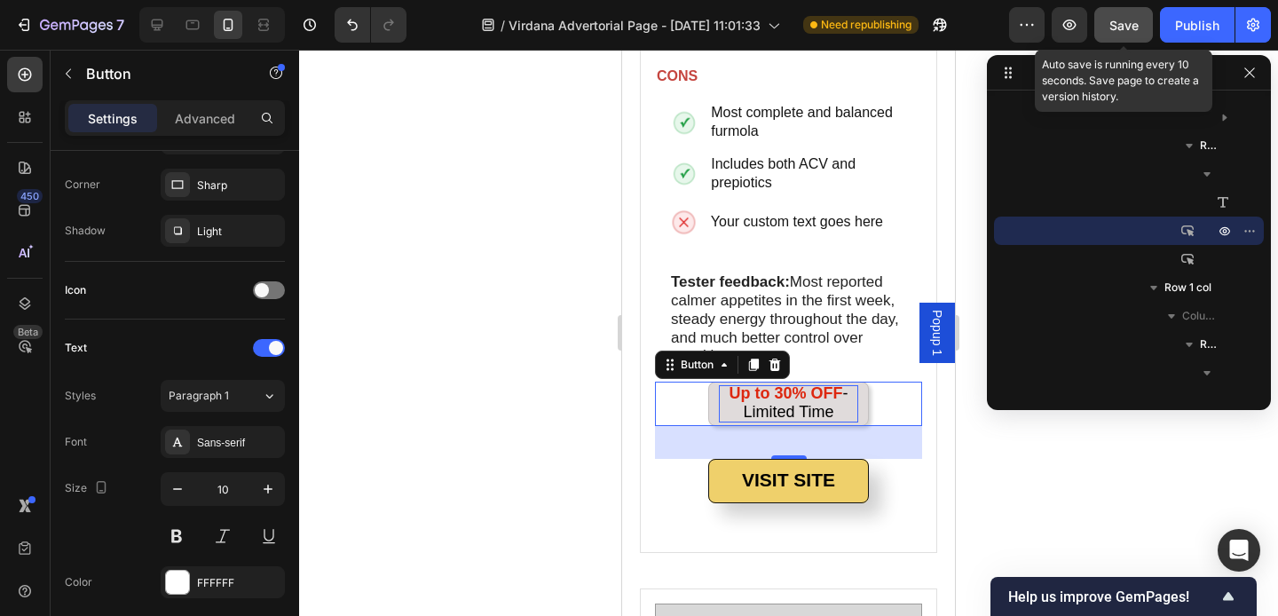
click at [1132, 13] on button "Save" at bounding box center [1123, 24] width 59 height 35
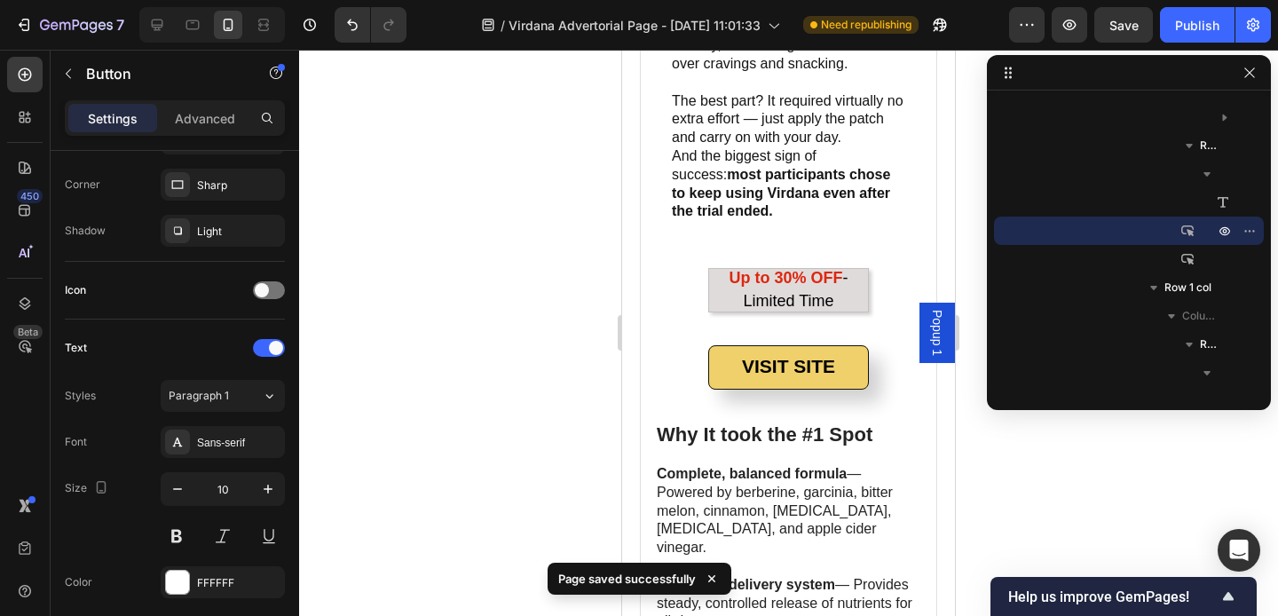
scroll to position [2832, 0]
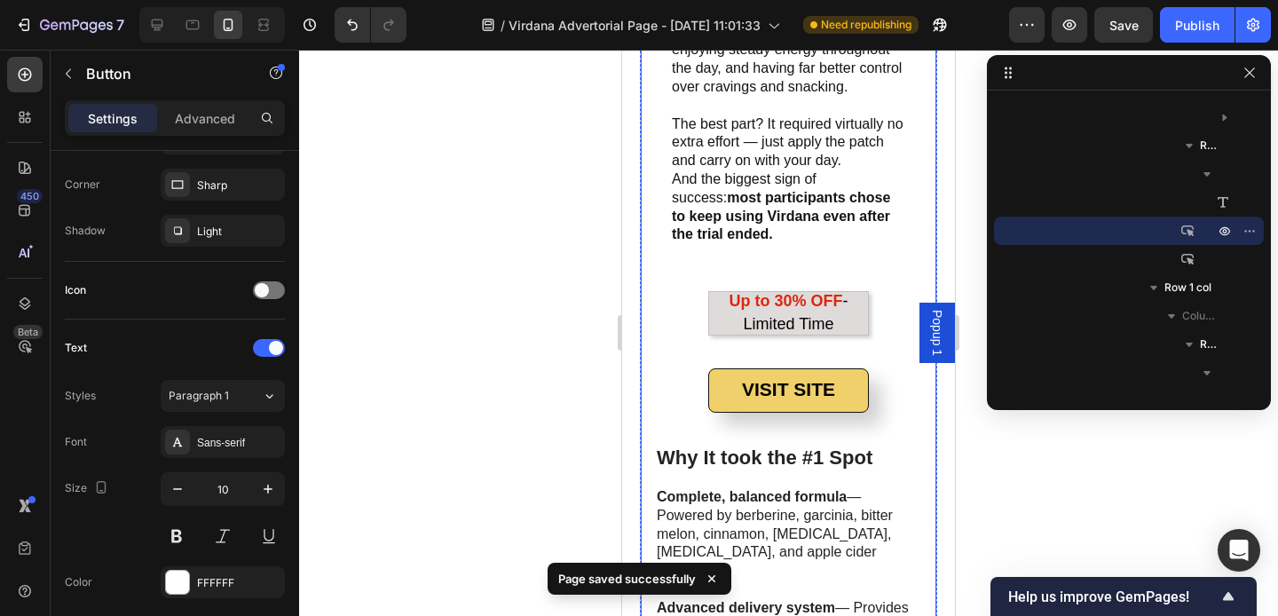
click at [762, 305] on div "Up to 30% OFF - Limited Time Button" at bounding box center [788, 329] width 267 height 77
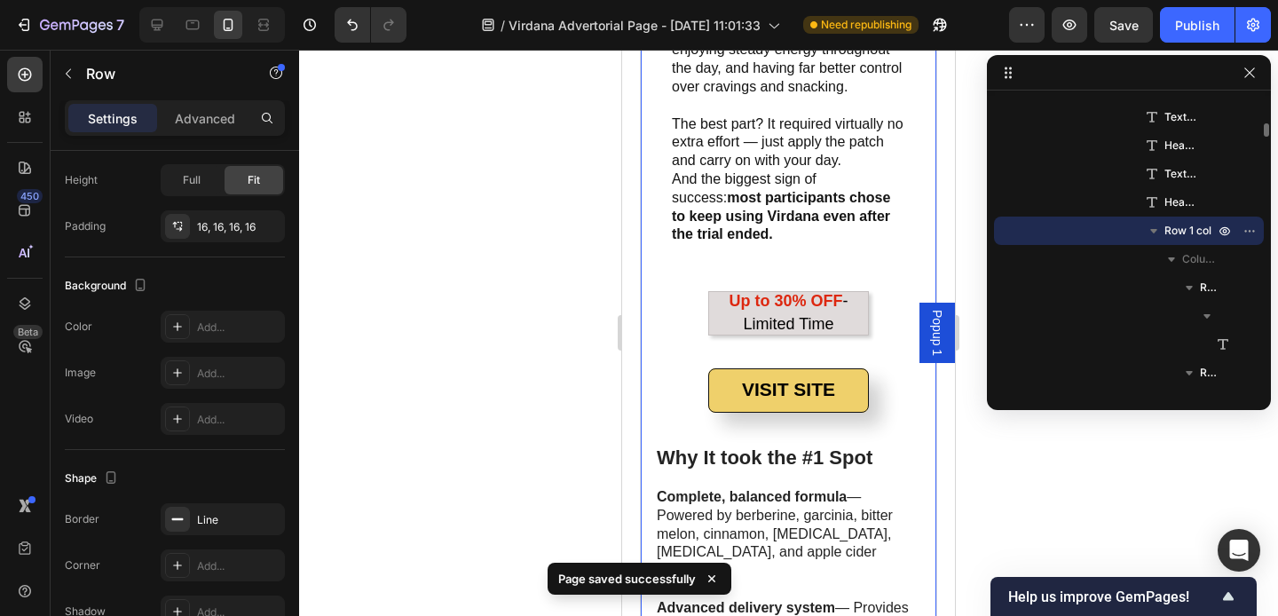
scroll to position [0, 0]
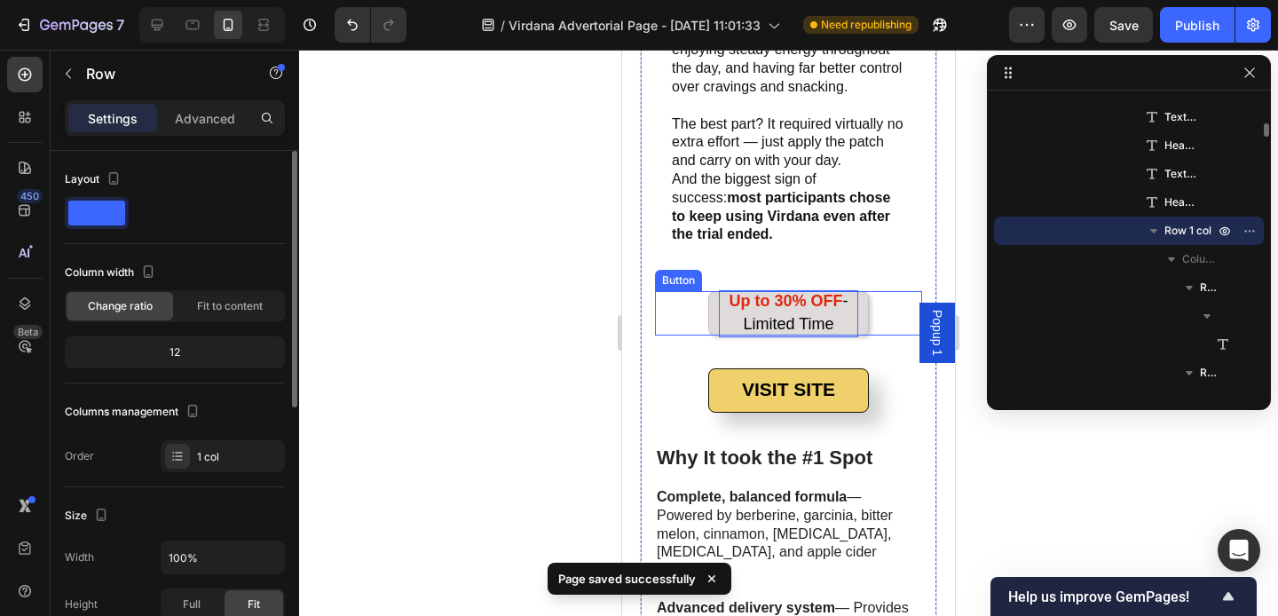
click at [759, 290] on p "Up to 30% OFF - Limited Time" at bounding box center [788, 313] width 139 height 46
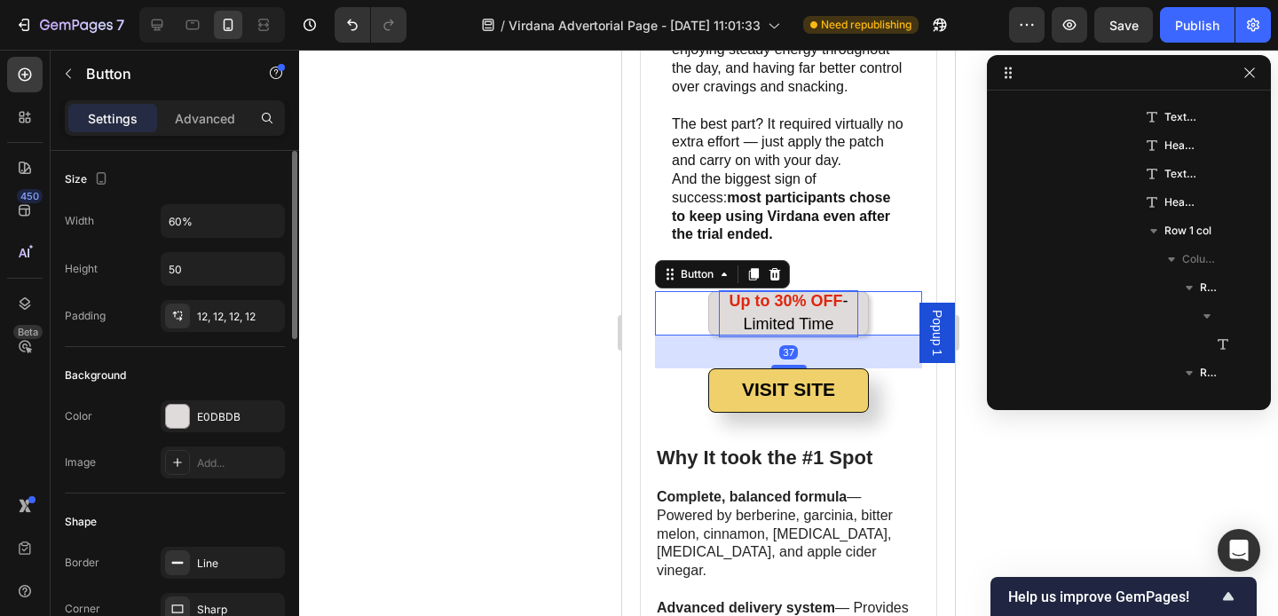
scroll to position [818, 0]
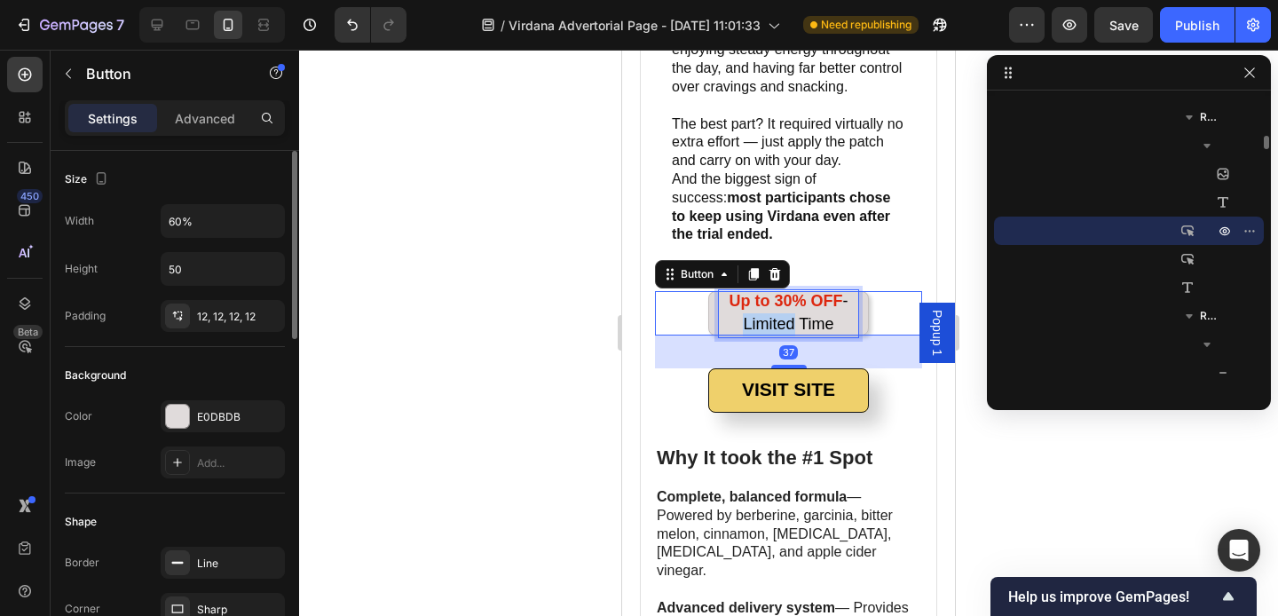
click at [759, 290] on p "Up to 30% OFF - Limited Time" at bounding box center [788, 313] width 139 height 46
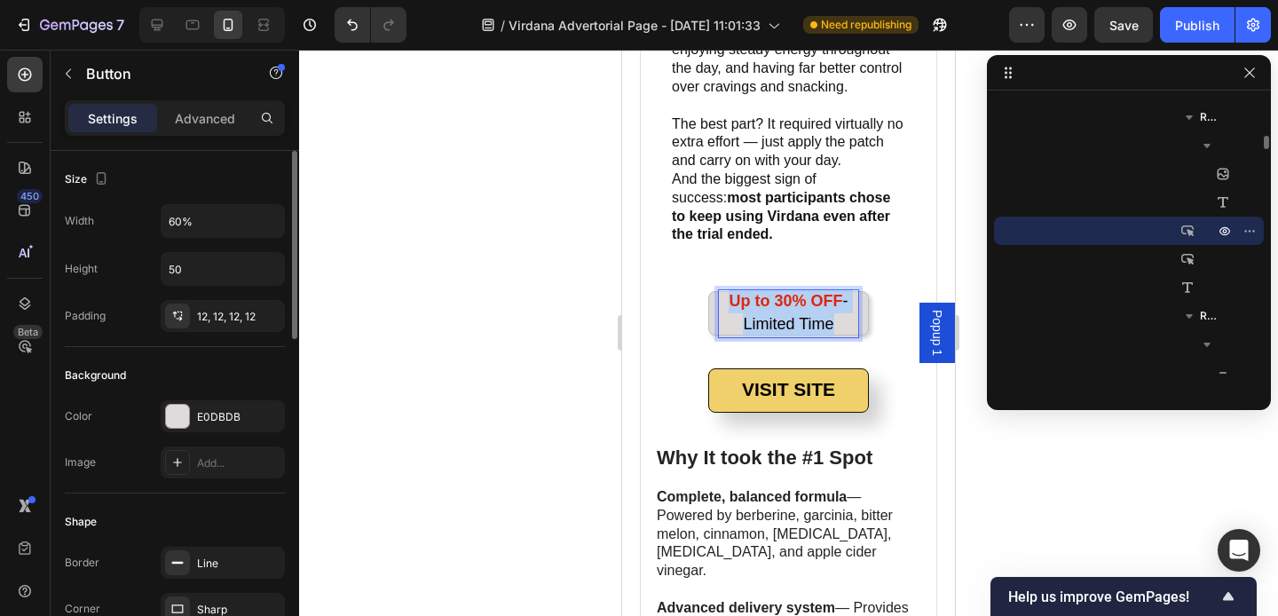
click at [759, 290] on p "Up to 30% OFF - Limited Time" at bounding box center [788, 313] width 139 height 46
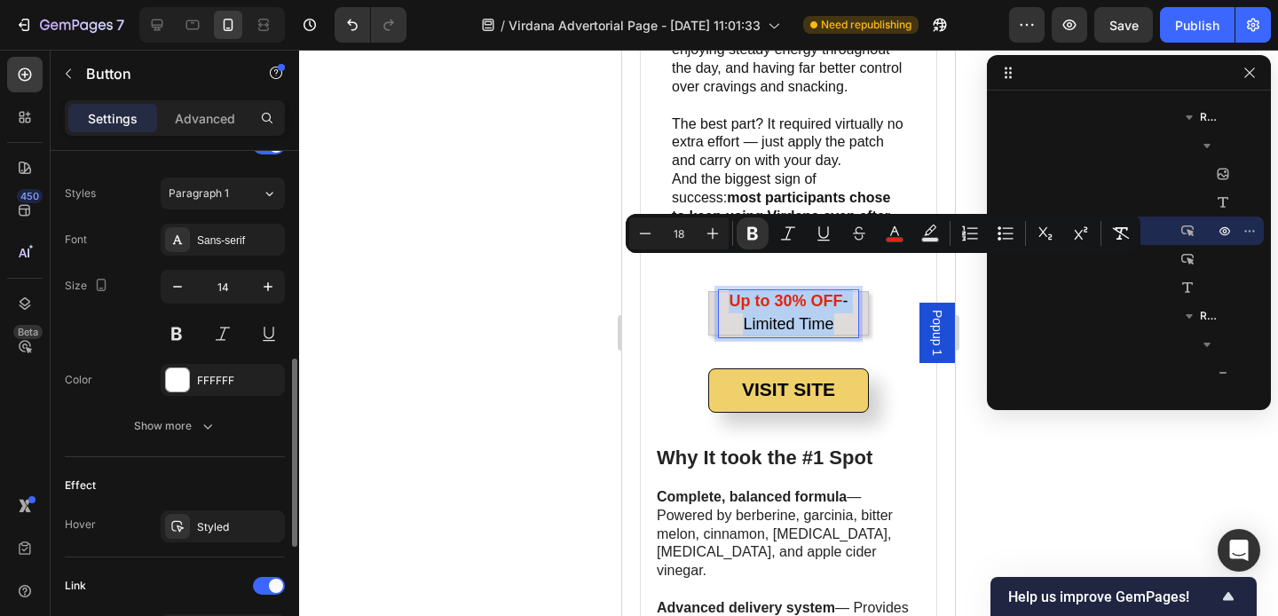
scroll to position [629, 0]
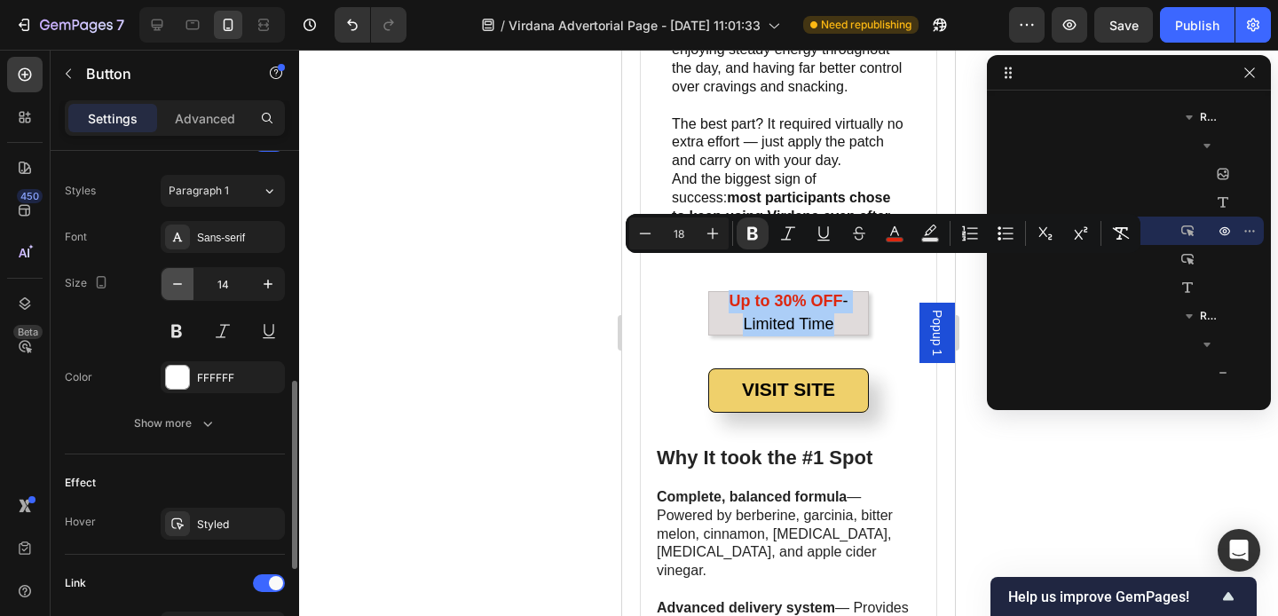
click at [178, 284] on icon "button" at bounding box center [178, 284] width 18 height 18
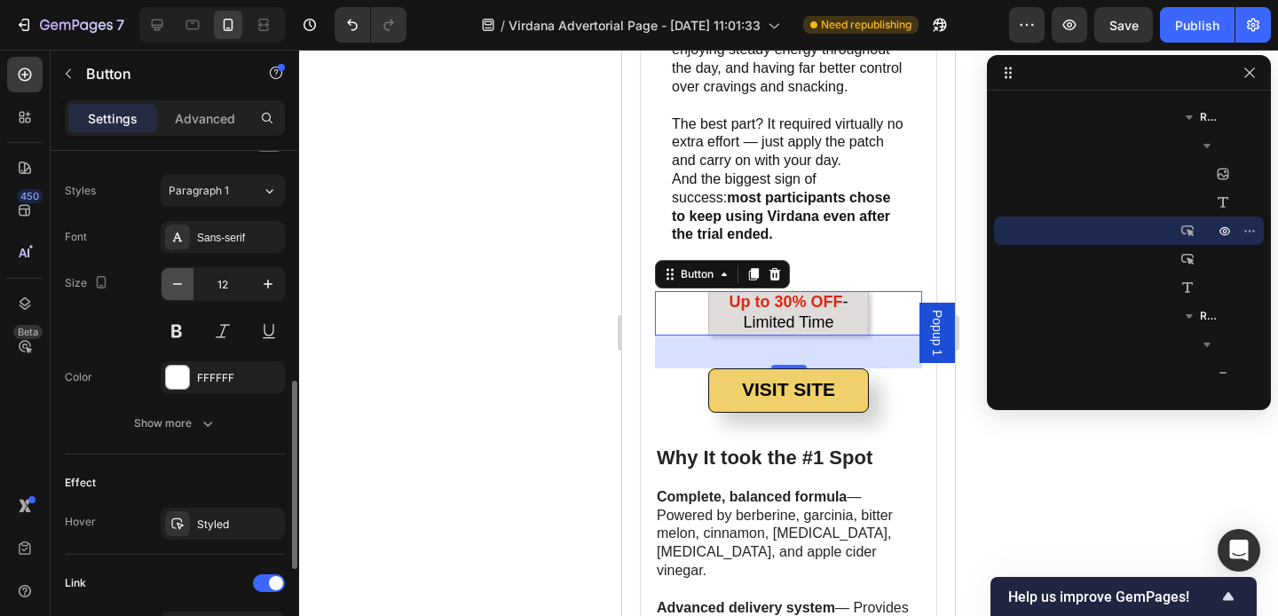
click at [178, 284] on icon "button" at bounding box center [178, 284] width 18 height 18
type input "10"
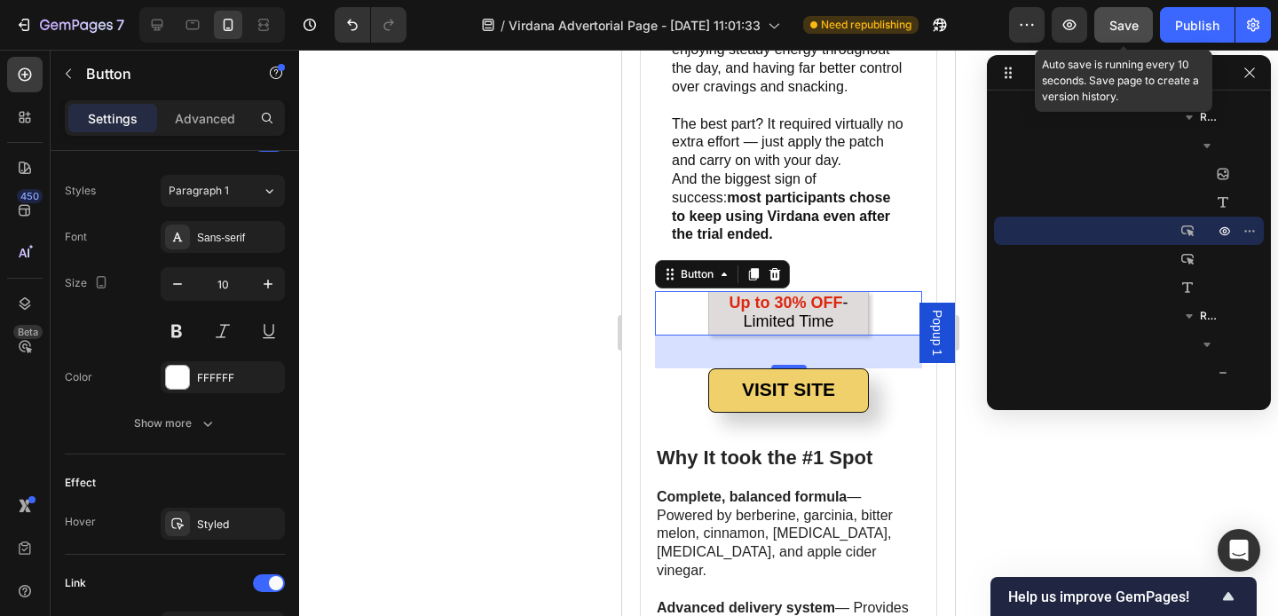
click at [1132, 25] on span "Save" at bounding box center [1123, 25] width 29 height 15
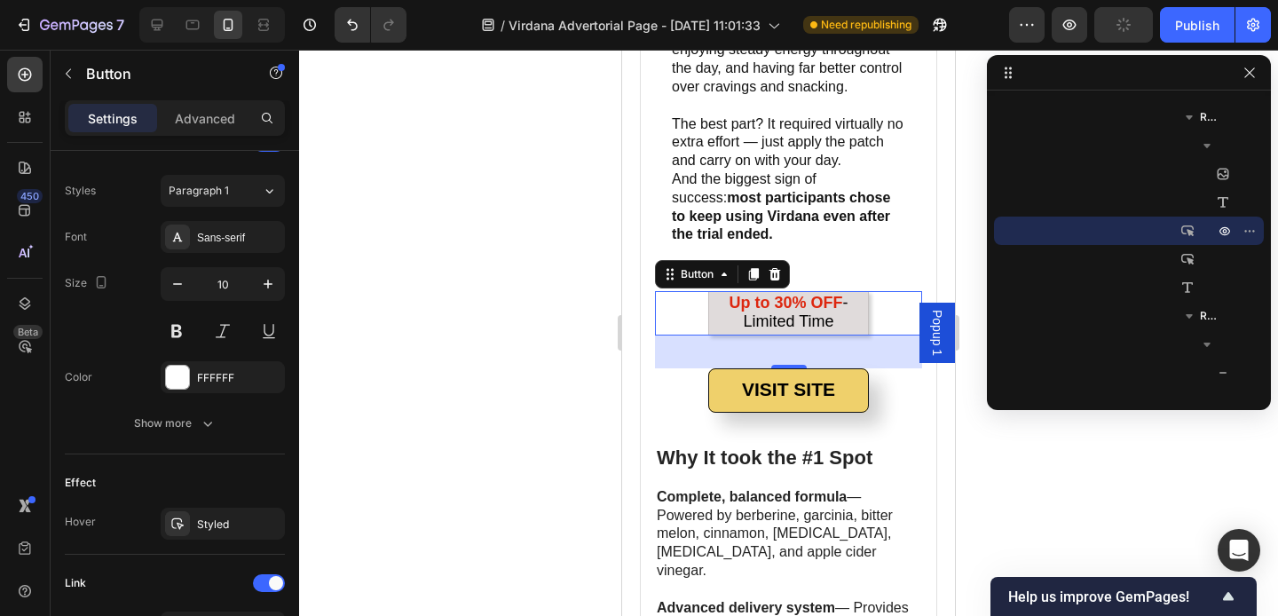
click at [522, 143] on div at bounding box center [788, 333] width 979 height 566
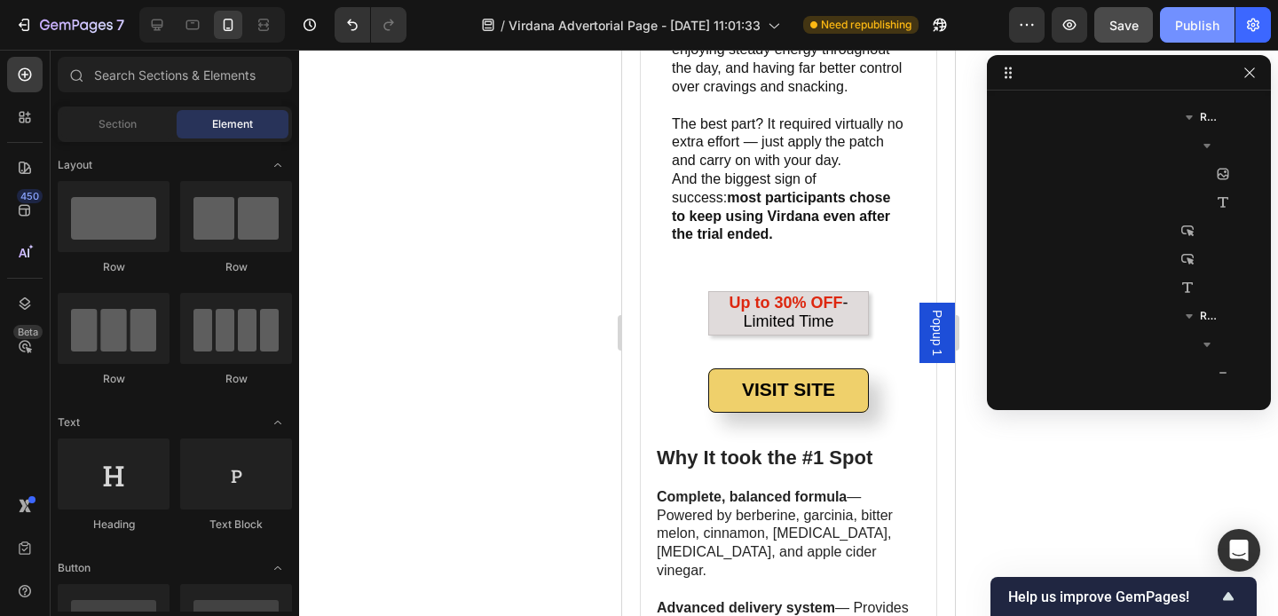
click at [1185, 28] on div "Publish" at bounding box center [1197, 25] width 44 height 19
